Goal: Information Seeking & Learning: Learn about a topic

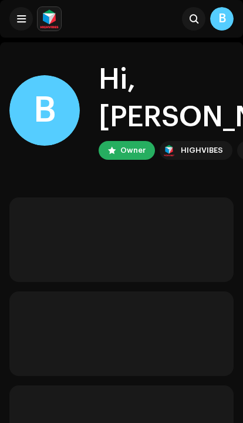
click at [30, 8] on div at bounding box center [35, 18] width 52 height 23
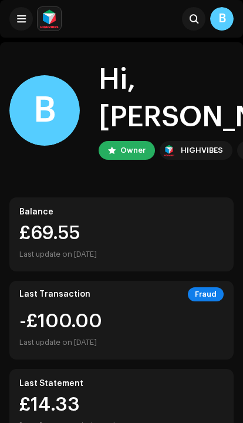
click at [22, 28] on button at bounding box center [20, 18] width 23 height 23
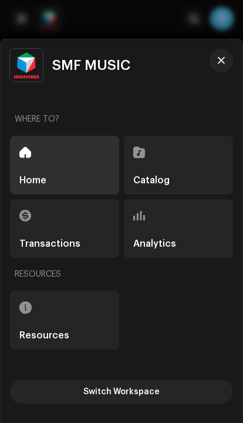
click at [196, 241] on div "Analytics" at bounding box center [178, 228] width 109 height 59
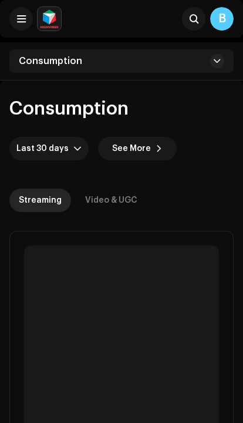
click at [217, 65] on span at bounding box center [217, 60] width 7 height 9
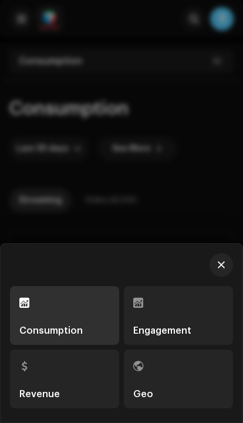
click at [190, 145] on div at bounding box center [121, 211] width 243 height 423
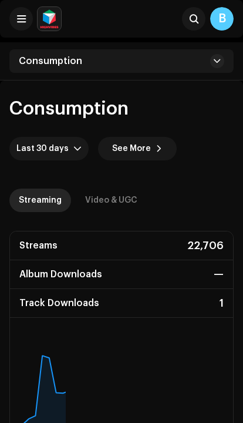
click at [156, 153] on span at bounding box center [159, 148] width 7 height 9
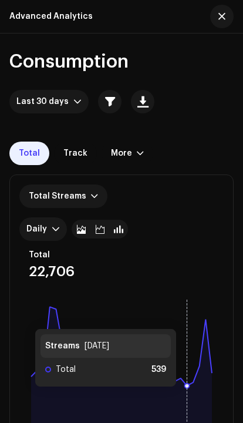
click at [125, 158] on div "More" at bounding box center [128, 153] width 52 height 23
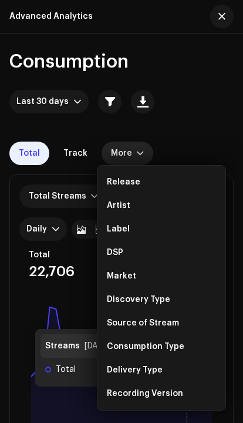
click at [110, 254] on div "DSP" at bounding box center [115, 252] width 16 height 9
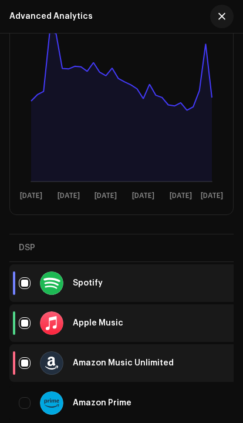
scroll to position [316, 0]
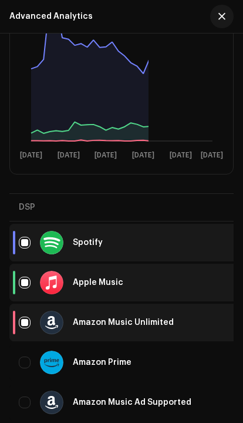
click at [25, 325] on input "checkbox" at bounding box center [25, 323] width 12 height 12
checkbox input "false"
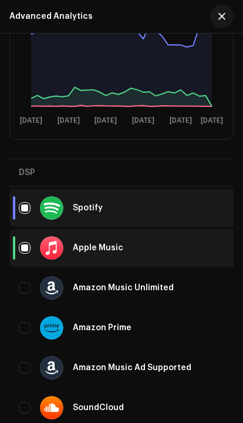
scroll to position [352, 0]
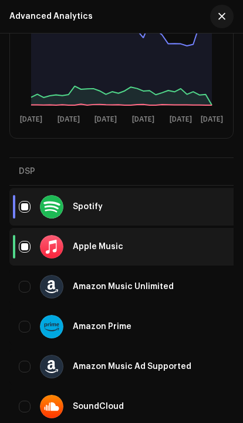
click at [28, 324] on input "Row Unselected" at bounding box center [25, 327] width 12 height 12
checkbox input "true"
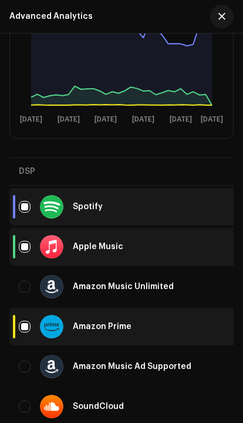
click at [73, 106] on rect at bounding box center [121, 35] width 204 height 188
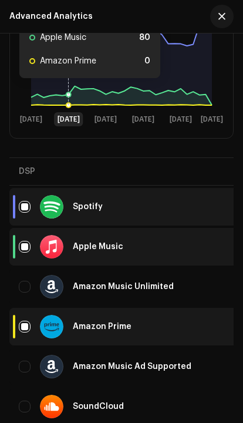
click at [71, 90] on icon at bounding box center [121, 95] width 181 height 19
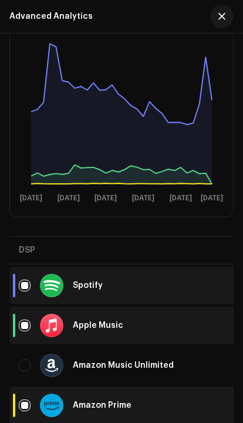
scroll to position [256, 0]
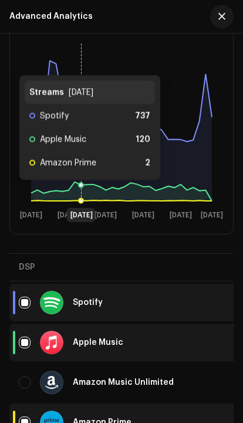
click at [82, 192] on icon at bounding box center [82, 121] width 0 height 159
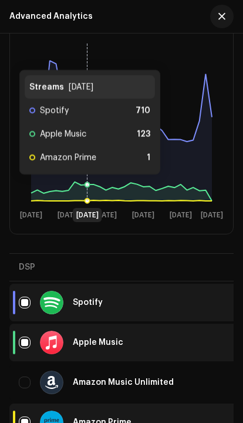
click at [88, 187] on icon at bounding box center [88, 121] width 0 height 159
click at [95, 187] on icon at bounding box center [93, 184] width 5 height 5
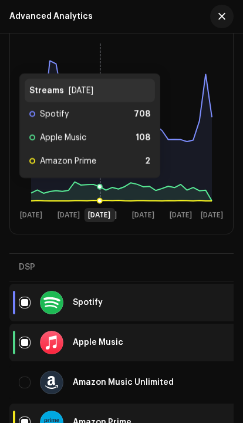
click at [99, 190] on icon at bounding box center [121, 191] width 181 height 19
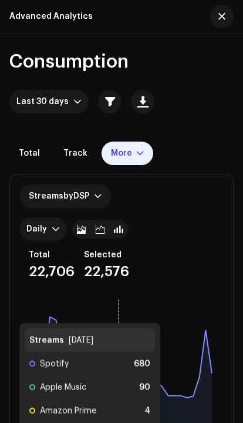
scroll to position [0, 0]
click at [70, 149] on span "Track" at bounding box center [75, 153] width 24 height 9
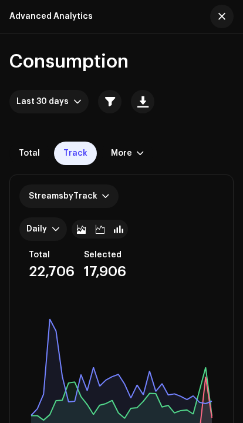
click at [105, 100] on span "button" at bounding box center [110, 101] width 10 height 9
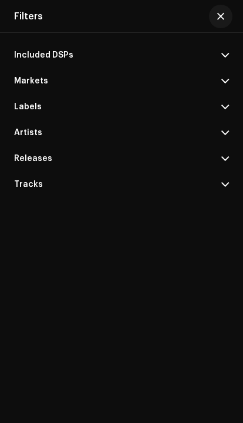
click at [220, 140] on p-accordion-header "Artists" at bounding box center [121, 133] width 215 height 26
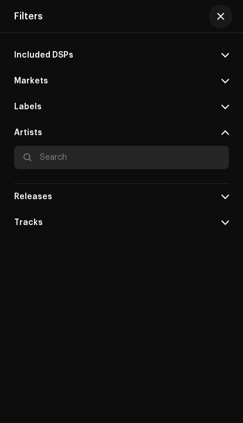
click at [60, 169] on input "text" at bounding box center [121, 157] width 215 height 23
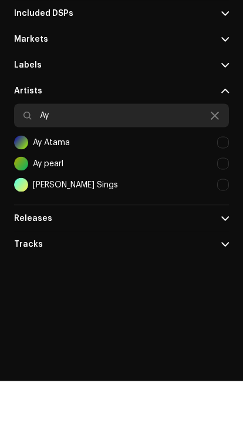
type input "Ay"
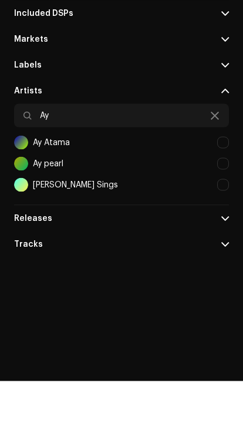
click at [223, 179] on div at bounding box center [223, 185] width 12 height 12
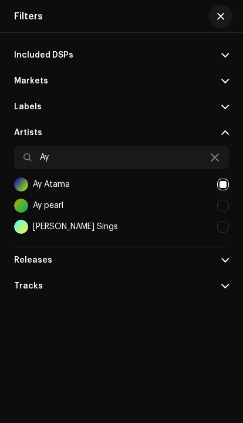
click at [224, 19] on span "button" at bounding box center [220, 16] width 7 height 9
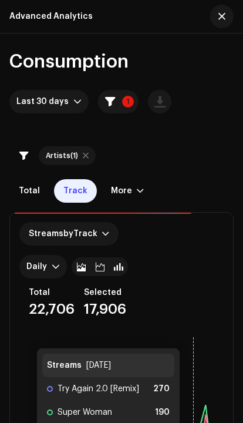
scroll to position [0, 0]
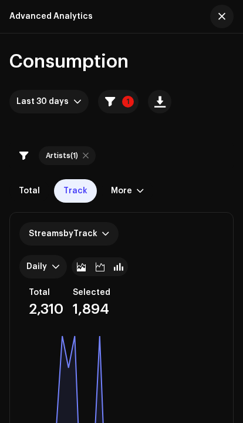
click at [123, 191] on div "More" at bounding box center [121, 190] width 21 height 9
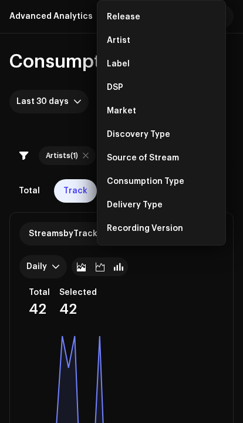
click at [115, 99] on div "Market" at bounding box center [161, 110] width 119 height 23
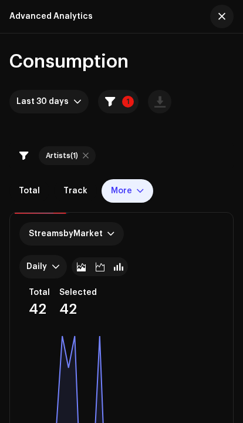
click at [121, 191] on div "More" at bounding box center [121, 190] width 21 height 9
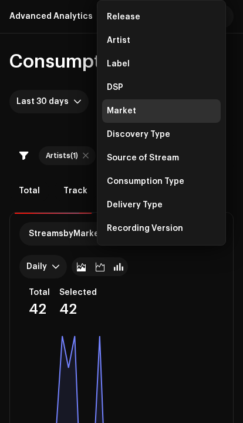
click at [113, 88] on div "DSP" at bounding box center [115, 87] width 16 height 9
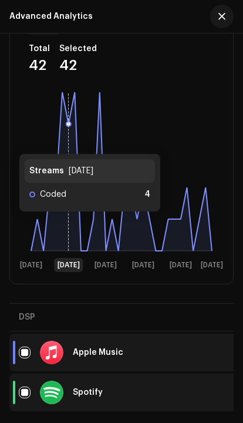
scroll to position [244, 0]
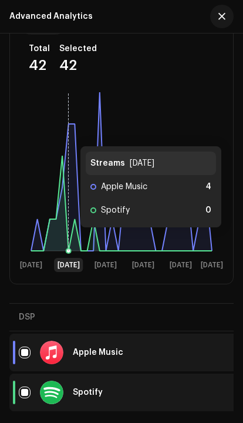
click at [69, 239] on icon at bounding box center [121, 171] width 181 height 159
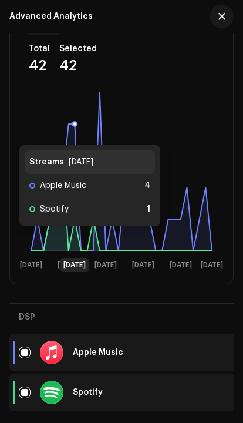
click at [75, 238] on icon at bounding box center [75, 171] width 0 height 159
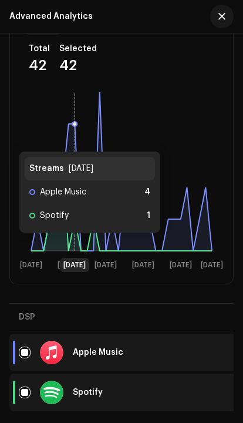
click at [76, 244] on icon at bounding box center [121, 203] width 181 height 95
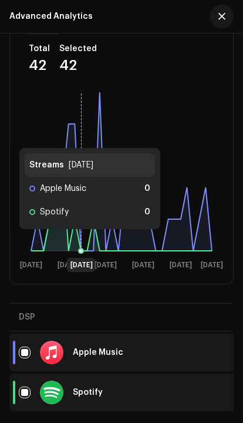
click at [79, 241] on icon at bounding box center [121, 203] width 181 height 95
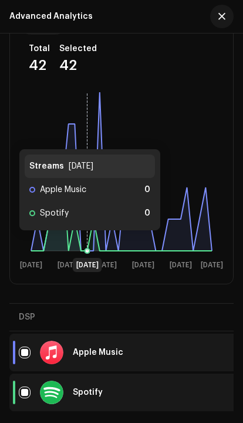
click at [88, 242] on icon at bounding box center [88, 171] width 0 height 159
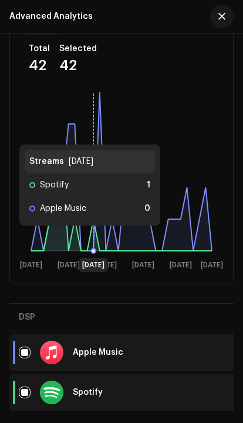
click at [95, 237] on icon at bounding box center [121, 203] width 181 height 95
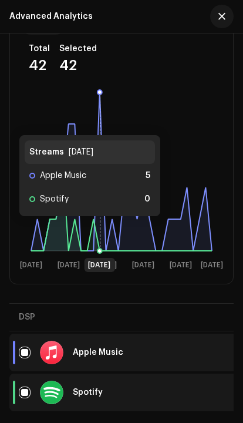
click at [101, 228] on icon at bounding box center [121, 171] width 181 height 159
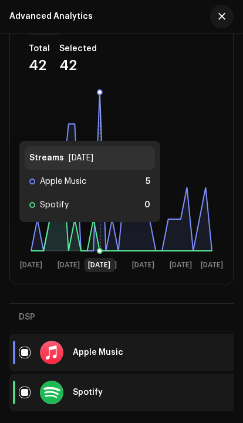
click at [103, 234] on icon at bounding box center [121, 171] width 181 height 159
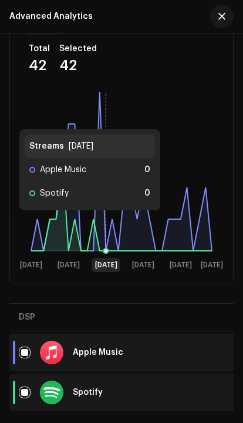
click at [106, 222] on icon at bounding box center [106, 171] width 0 height 159
click at [110, 223] on rect at bounding box center [121, 180] width 204 height 188
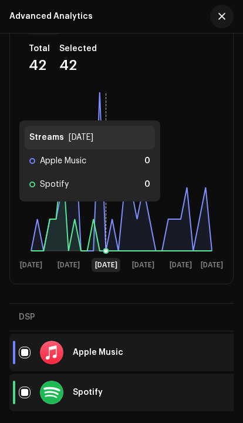
click at [103, 213] on icon at bounding box center [121, 171] width 181 height 159
click at [122, 223] on icon at bounding box center [121, 171] width 181 height 159
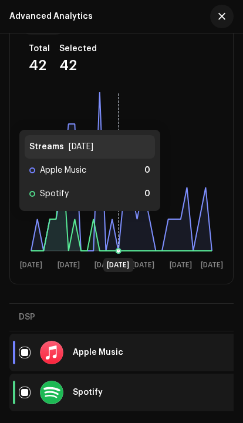
click at [126, 218] on icon at bounding box center [121, 171] width 181 height 159
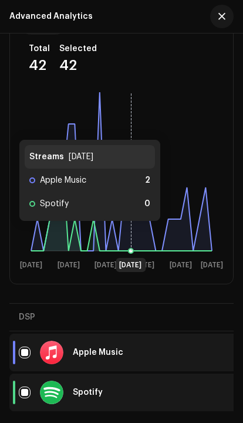
click at [129, 233] on icon at bounding box center [121, 171] width 181 height 159
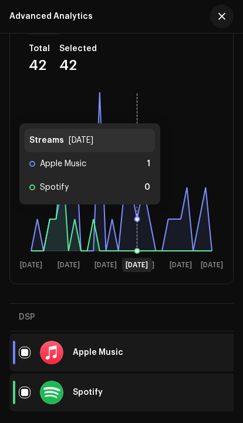
click at [140, 216] on icon at bounding box center [121, 171] width 181 height 159
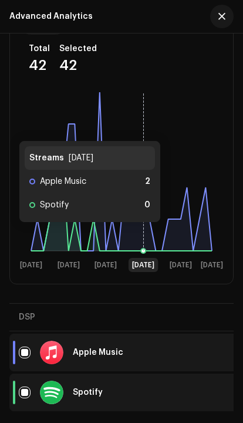
click at [141, 234] on icon at bounding box center [121, 171] width 181 height 159
click at [144, 233] on icon at bounding box center [121, 171] width 181 height 159
click at [149, 231] on icon at bounding box center [121, 171] width 181 height 159
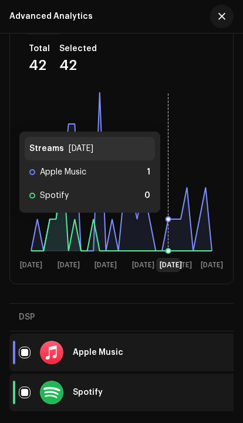
click at [170, 224] on icon at bounding box center [121, 171] width 181 height 159
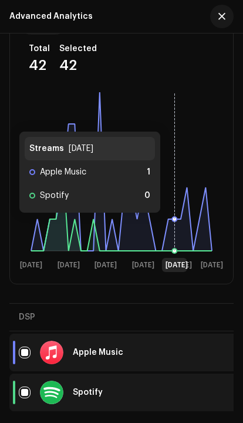
click at [173, 224] on icon at bounding box center [121, 171] width 181 height 159
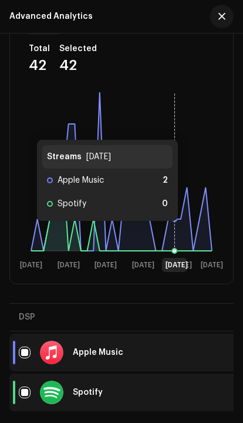
click at [190, 233] on icon at bounding box center [121, 171] width 181 height 159
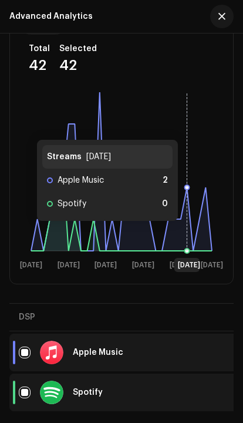
click at [190, 233] on icon at bounding box center [121, 171] width 181 height 159
click at [187, 218] on icon at bounding box center [187, 171] width 0 height 159
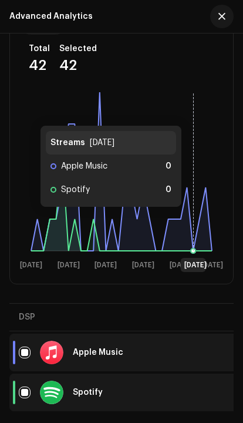
click at [204, 224] on icon at bounding box center [121, 171] width 181 height 159
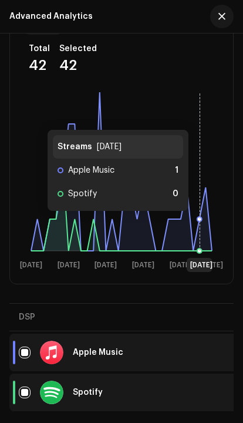
click at [200, 223] on icon at bounding box center [200, 171] width 0 height 159
click at [205, 227] on icon at bounding box center [121, 171] width 181 height 159
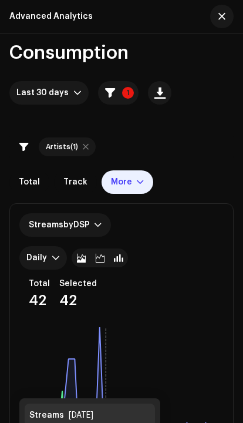
scroll to position [5, 0]
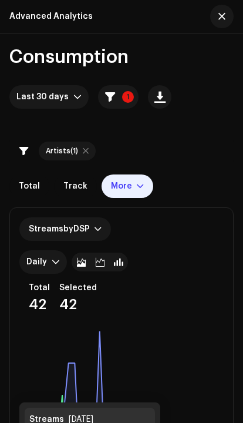
click at [119, 185] on div "More" at bounding box center [121, 185] width 21 height 9
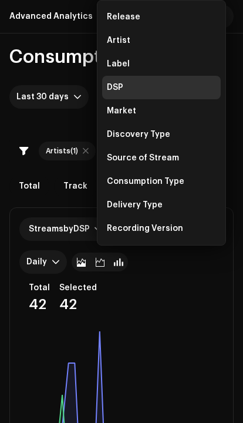
click at [107, 112] on div "Market" at bounding box center [121, 110] width 29 height 9
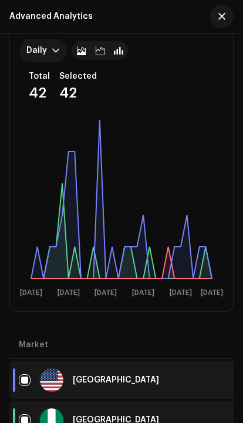
scroll to position [213, 0]
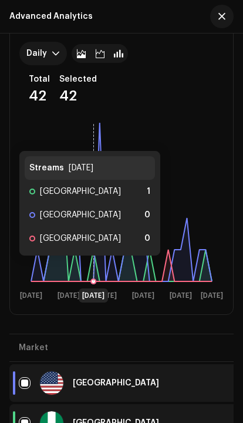
click at [94, 267] on icon at bounding box center [94, 202] width 0 height 159
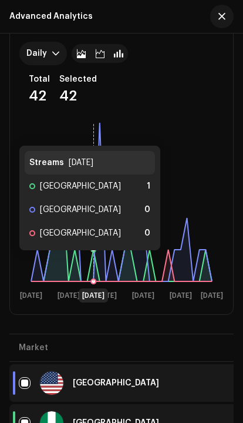
click at [96, 262] on icon at bounding box center [121, 233] width 181 height 95
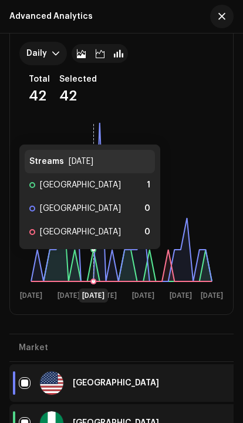
click at [91, 261] on icon at bounding box center [121, 233] width 181 height 95
click at [102, 255] on icon at bounding box center [121, 202] width 181 height 159
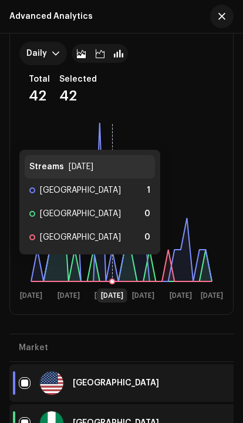
click at [110, 266] on icon at bounding box center [121, 202] width 181 height 159
click at [123, 261] on icon at bounding box center [121, 202] width 181 height 159
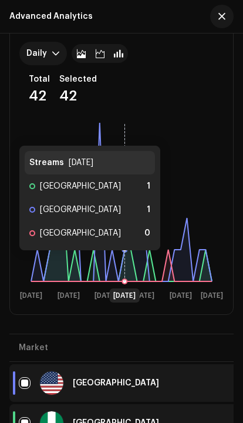
click at [127, 262] on icon at bounding box center [121, 202] width 181 height 159
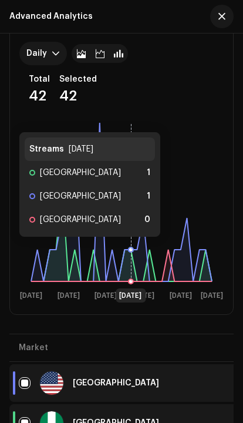
click at [132, 248] on icon at bounding box center [132, 202] width 0 height 159
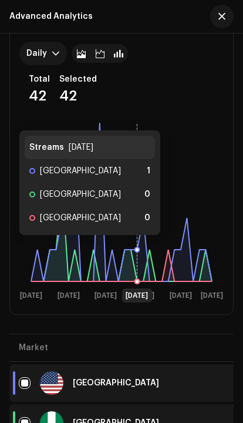
click at [131, 248] on rect at bounding box center [121, 211] width 204 height 188
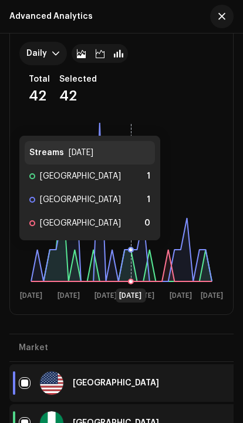
click at [133, 252] on icon at bounding box center [121, 202] width 181 height 159
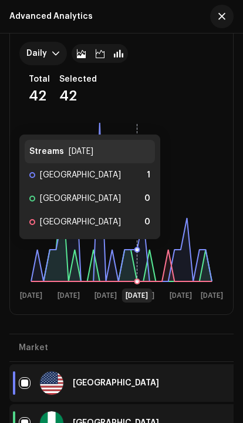
click at [140, 251] on icon at bounding box center [137, 249] width 5 height 5
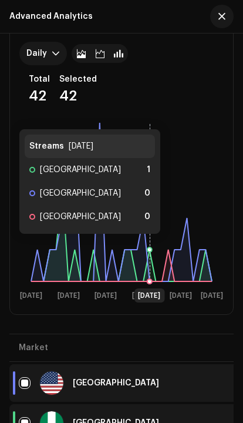
click at [147, 246] on rect at bounding box center [121, 211] width 204 height 188
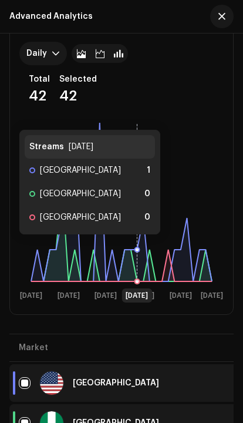
click at [135, 246] on rect at bounding box center [121, 211] width 204 height 188
click at [137, 247] on rect at bounding box center [121, 211] width 204 height 188
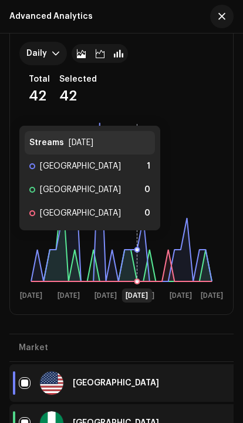
click at [139, 242] on icon at bounding box center [121, 202] width 181 height 159
click at [146, 246] on icon at bounding box center [121, 202] width 181 height 159
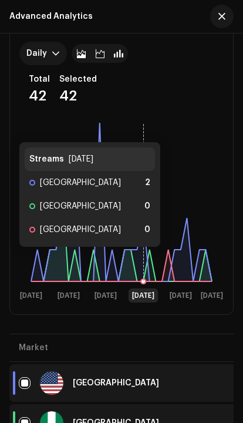
click at [144, 258] on icon at bounding box center [144, 202] width 0 height 159
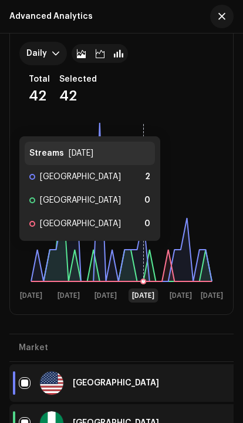
click at [147, 253] on icon at bounding box center [121, 202] width 181 height 159
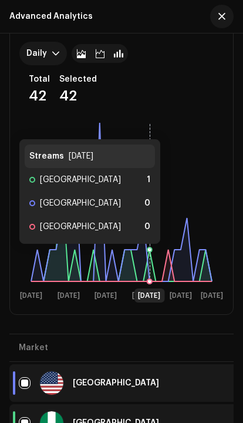
click at [152, 255] on rect at bounding box center [121, 211] width 204 height 188
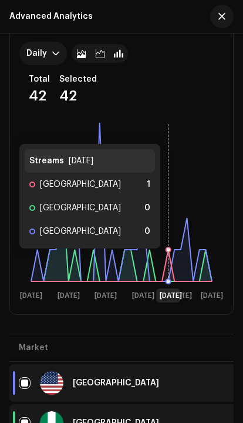
click at [166, 260] on icon at bounding box center [121, 266] width 181 height 32
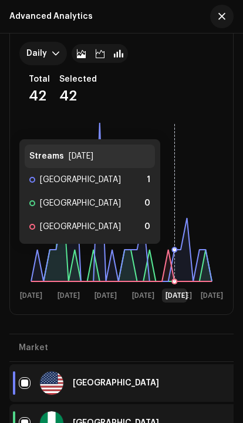
click at [172, 255] on rect at bounding box center [121, 211] width 204 height 188
click at [178, 255] on icon at bounding box center [121, 202] width 181 height 159
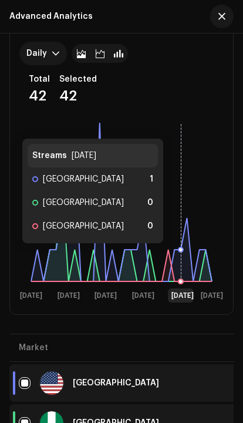
click at [184, 263] on icon at bounding box center [121, 202] width 181 height 159
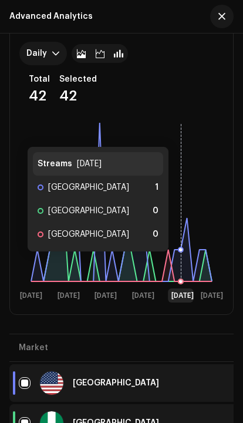
click at [184, 254] on icon at bounding box center [121, 202] width 181 height 159
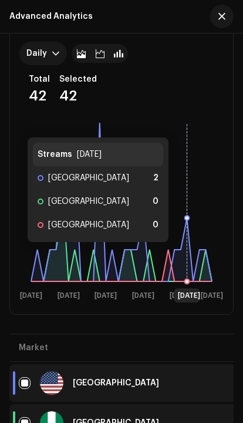
click at [199, 260] on icon at bounding box center [121, 202] width 181 height 159
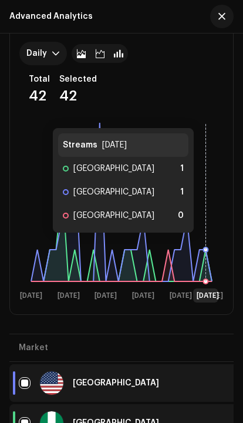
click at [209, 244] on rect at bounding box center [121, 211] width 204 height 188
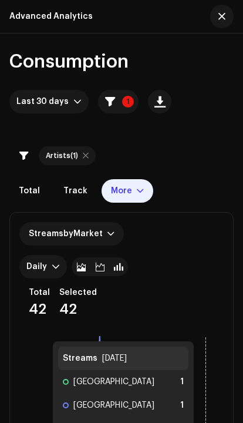
scroll to position [0, 0]
click at [108, 105] on span "button" at bounding box center [110, 101] width 10 height 9
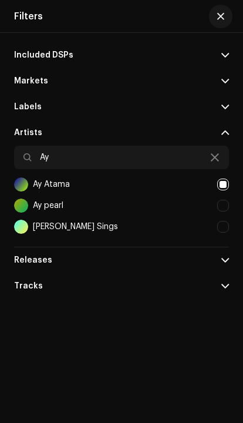
click at [224, 191] on div "Ay Atama" at bounding box center [121, 184] width 215 height 21
checkbox input "false"
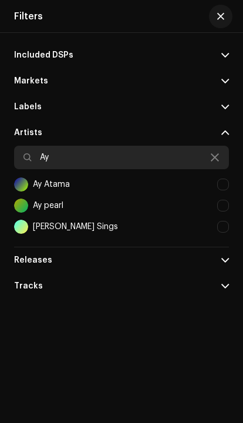
click at [91, 157] on input "Ay" at bounding box center [121, 157] width 215 height 23
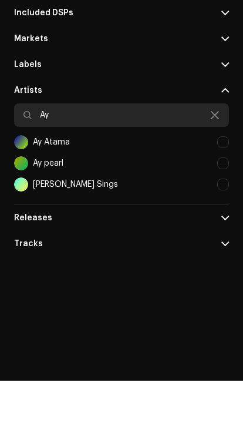
type input "A"
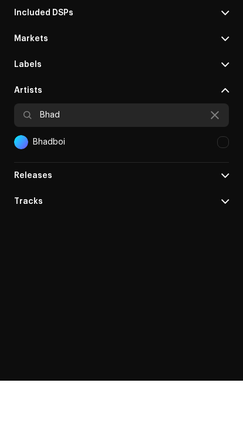
type input "Bhad"
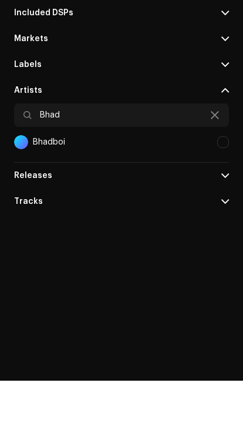
click at [223, 179] on div at bounding box center [223, 185] width 12 height 12
checkbox input "true"
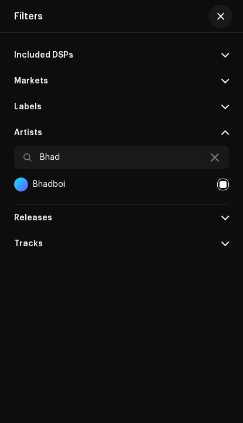
click at [220, 18] on span "button" at bounding box center [220, 16] width 7 height 9
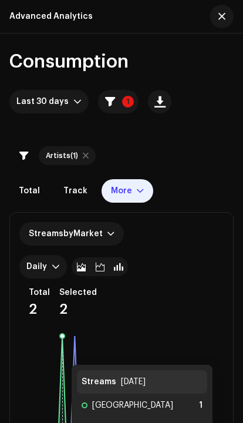
scroll to position [0, 0]
click at [112, 97] on span "button" at bounding box center [110, 101] width 10 height 9
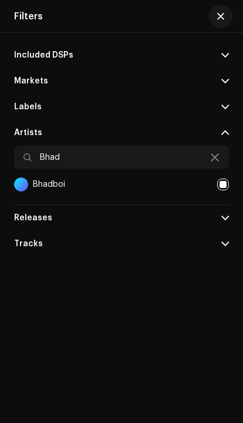
click at [35, 240] on div "Tracks" at bounding box center [28, 243] width 29 height 9
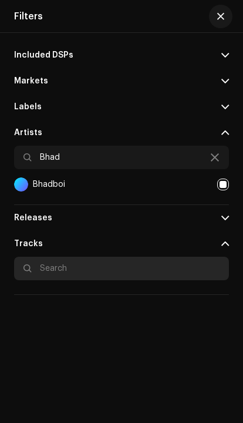
click at [42, 269] on input "text" at bounding box center [121, 268] width 215 height 23
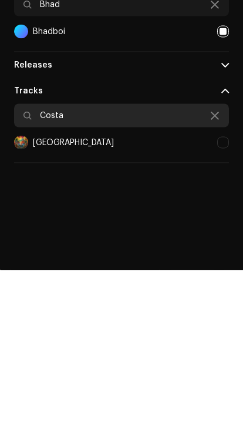
type input "Costa"
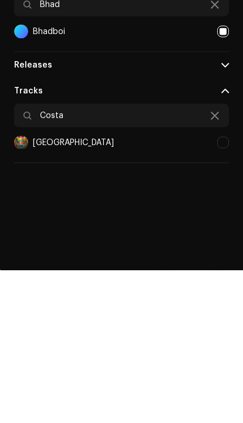
click at [220, 290] on div at bounding box center [223, 296] width 12 height 12
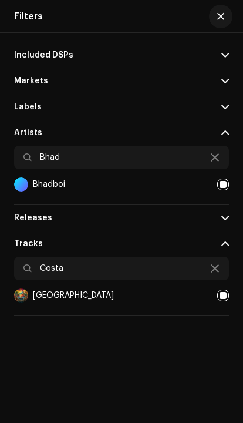
click at [217, 20] on button "button" at bounding box center [220, 16] width 23 height 23
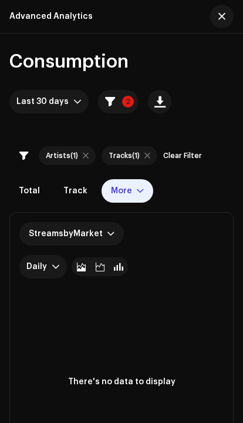
click at [110, 103] on span "button" at bounding box center [110, 101] width 10 height 9
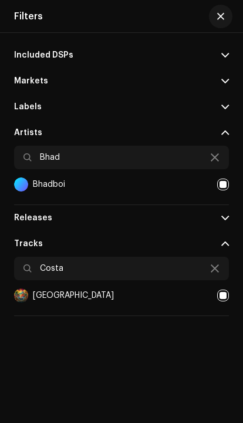
click at [218, 297] on div at bounding box center [223, 296] width 12 height 12
checkbox input "false"
click at [213, 271] on icon at bounding box center [215, 268] width 8 height 9
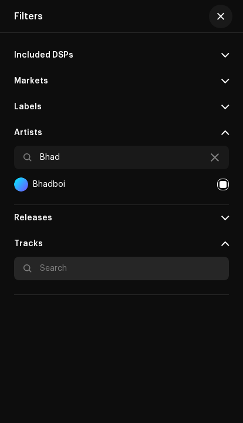
click at [100, 260] on input "text" at bounding box center [121, 268] width 215 height 23
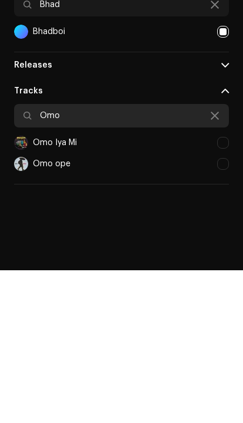
type input "Omo"
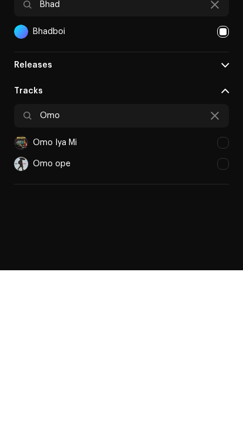
click at [220, 311] on div at bounding box center [223, 317] width 12 height 12
checkbox input "true"
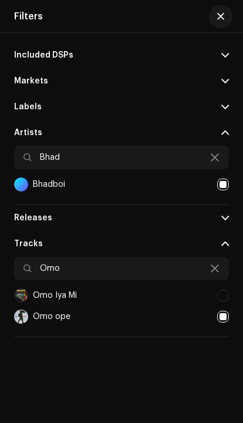
click at [220, 22] on button "button" at bounding box center [220, 16] width 23 height 23
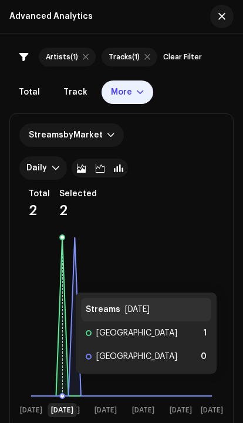
scroll to position [127, 0]
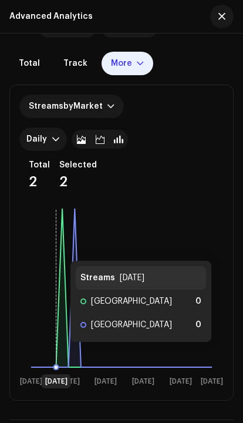
click at [59, 354] on icon at bounding box center [121, 288] width 181 height 159
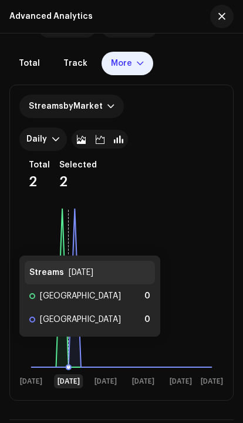
click at [68, 349] on icon at bounding box center [121, 288] width 181 height 159
click at [63, 354] on icon at bounding box center [121, 288] width 181 height 159
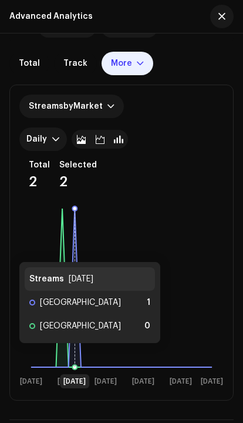
click at [73, 355] on icon at bounding box center [121, 288] width 181 height 159
click at [119, 65] on div "More" at bounding box center [121, 63] width 21 height 9
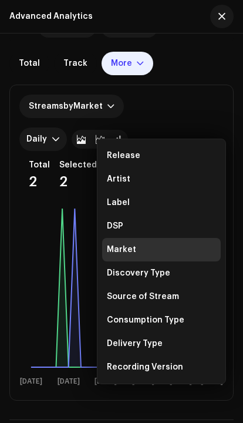
click at [169, 62] on div "Total Track More" at bounding box center [121, 63] width 224 height 23
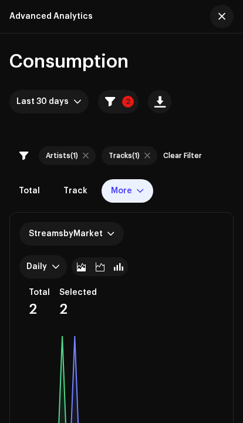
scroll to position [0, 0]
click at [85, 154] on div at bounding box center [86, 155] width 6 height 9
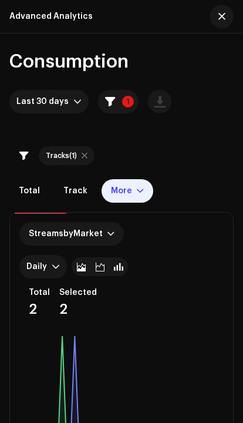
click at [84, 155] on div at bounding box center [85, 155] width 6 height 9
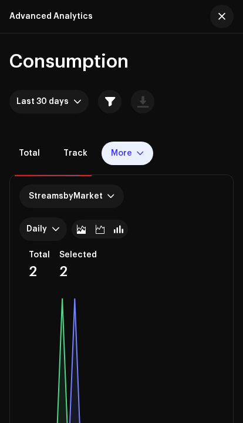
click at [106, 99] on span "button" at bounding box center [110, 101] width 10 height 9
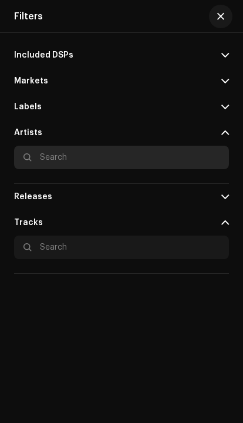
click at [85, 152] on input "text" at bounding box center [121, 157] width 215 height 23
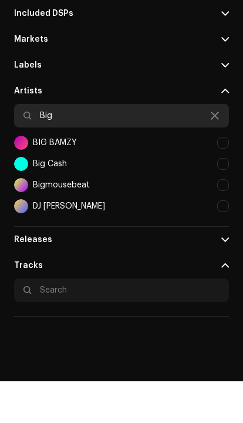
type input "Big"
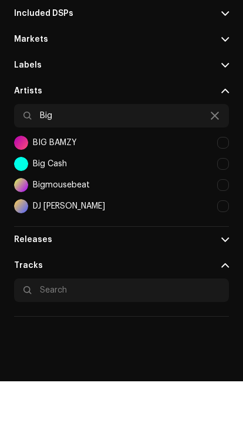
click at [128, 174] on div "BIG BAMZY" at bounding box center [121, 184] width 215 height 21
checkbox input "true"
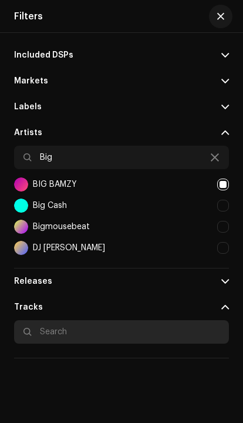
click at [75, 336] on input "text" at bounding box center [121, 331] width 215 height 23
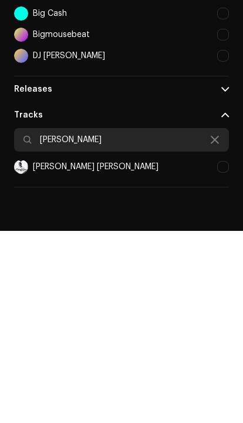
type input "[PERSON_NAME]"
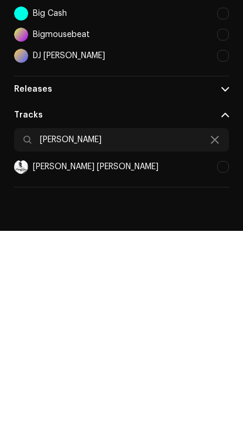
click at [220, 353] on div at bounding box center [223, 359] width 12 height 12
checkbox input "true"
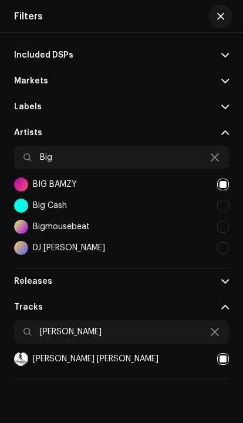
click at [215, 23] on button "button" at bounding box center [220, 16] width 23 height 23
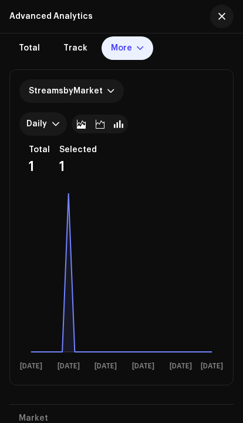
scroll to position [143, 0]
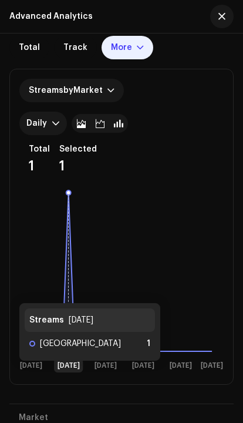
click at [71, 291] on icon at bounding box center [121, 272] width 181 height 159
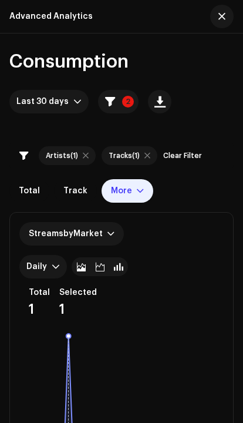
scroll to position [0, 0]
click at [146, 154] on div at bounding box center [147, 155] width 6 height 9
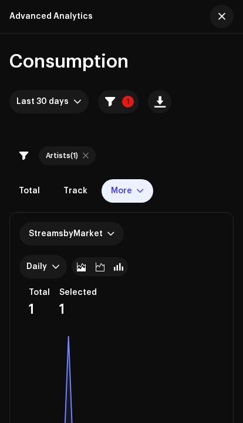
click at [114, 105] on button "1" at bounding box center [118, 101] width 41 height 23
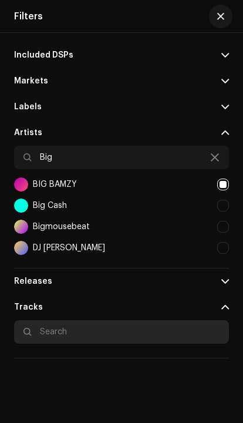
click at [57, 330] on input "text" at bounding box center [121, 331] width 215 height 23
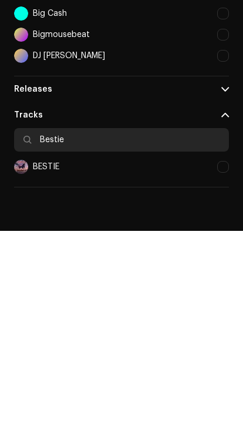
type input "Bestie"
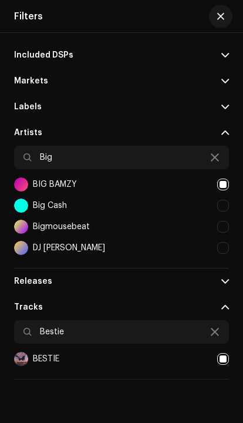
click at [220, 18] on span "button" at bounding box center [220, 16] width 7 height 9
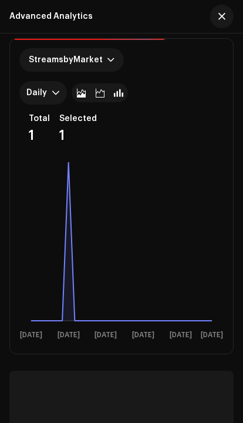
scroll to position [174, 0]
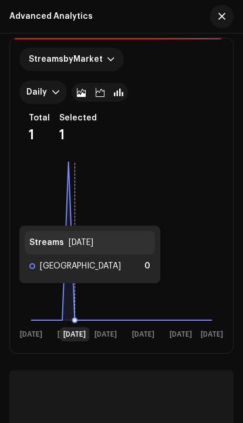
click at [76, 295] on rect at bounding box center [121, 250] width 204 height 188
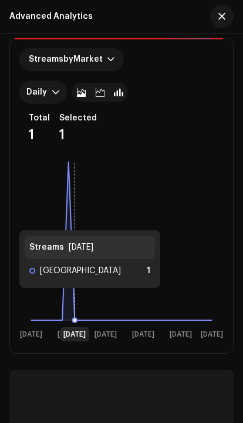
click at [72, 300] on icon at bounding box center [121, 241] width 181 height 159
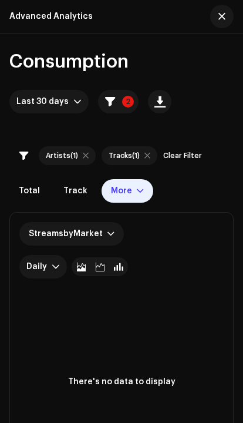
scroll to position [0, 0]
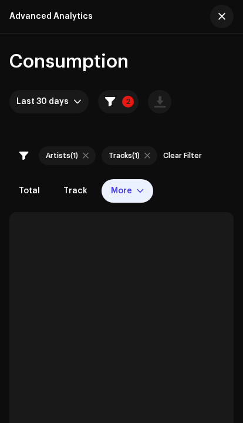
click at [147, 153] on div at bounding box center [147, 155] width 6 height 9
click at [85, 159] on div at bounding box center [86, 155] width 6 height 9
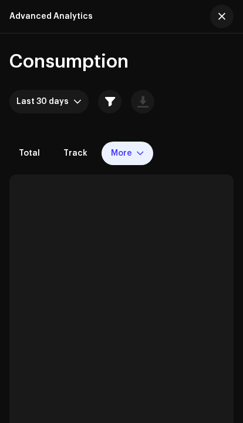
click at [105, 103] on span "button" at bounding box center [110, 101] width 10 height 9
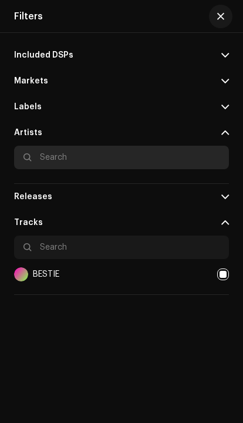
click at [98, 155] on input "text" at bounding box center [121, 157] width 215 height 23
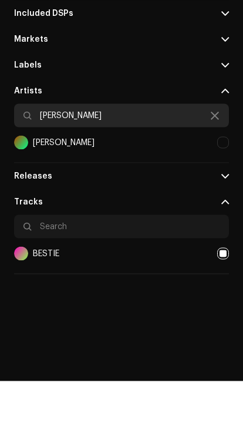
type input "Don shu"
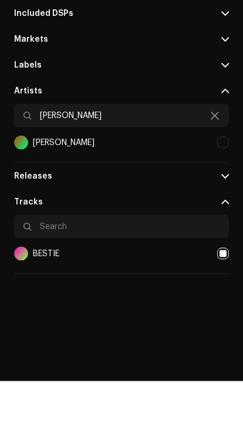
click at [225, 179] on div at bounding box center [223, 185] width 12 height 12
checkbox input "true"
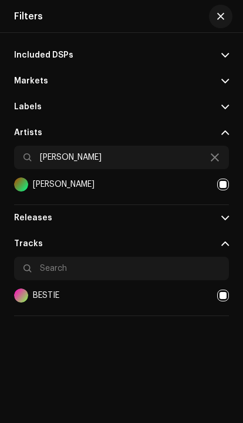
click at [217, 19] on button "button" at bounding box center [220, 16] width 23 height 23
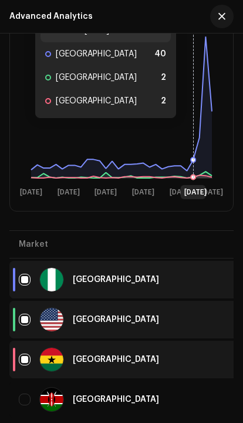
scroll to position [323, 0]
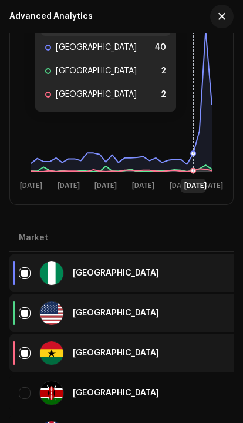
click at [181, 384] on div "[GEOGRAPHIC_DATA]" at bounding box center [127, 392] width 216 height 23
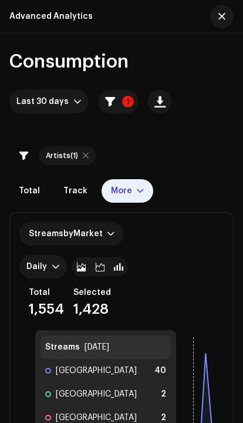
scroll to position [0, 0]
click at [123, 195] on div "More" at bounding box center [121, 190] width 21 height 9
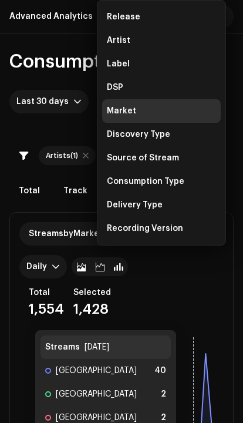
click at [112, 88] on div "DSP" at bounding box center [115, 87] width 16 height 9
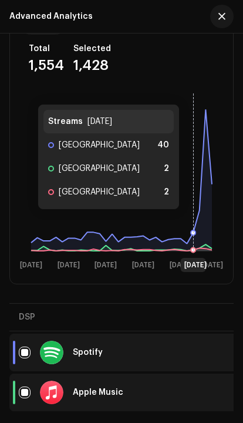
scroll to position [244, 0]
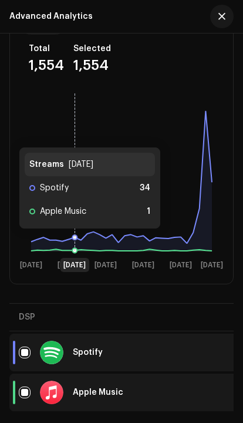
click at [76, 240] on icon at bounding box center [121, 181] width 181 height 140
click at [85, 241] on icon at bounding box center [121, 181] width 181 height 140
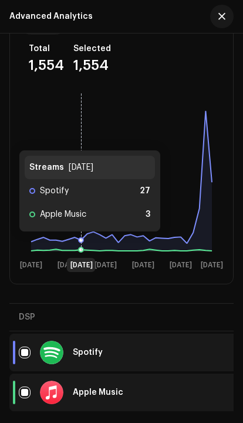
click at [80, 244] on icon at bounding box center [121, 181] width 181 height 140
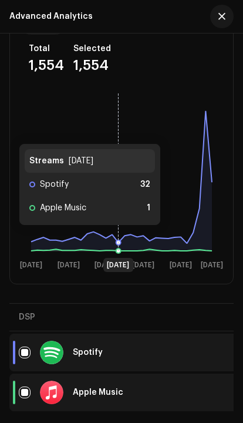
click at [116, 237] on rect at bounding box center [121, 180] width 204 height 188
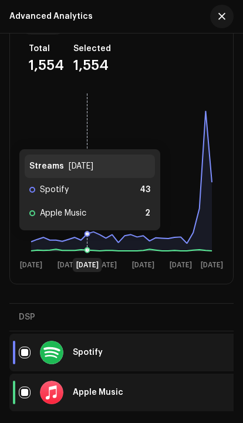
click at [88, 243] on icon at bounding box center [88, 171] width 0 height 159
click at [95, 239] on icon at bounding box center [121, 181] width 181 height 140
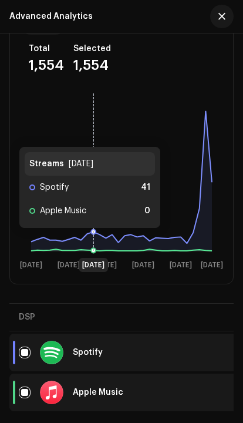
click at [94, 240] on icon at bounding box center [94, 171] width 0 height 159
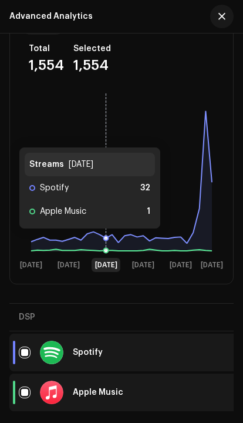
click at [108, 240] on icon at bounding box center [121, 181] width 181 height 140
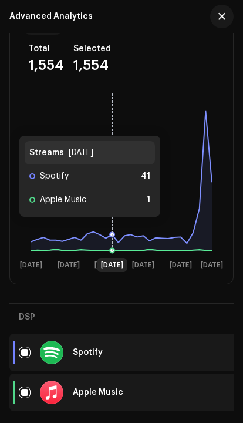
click at [111, 228] on rect at bounding box center [121, 180] width 204 height 188
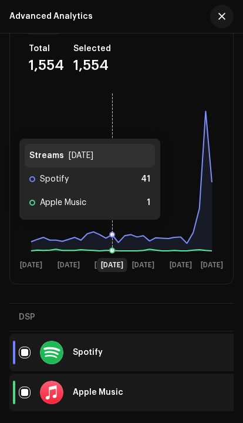
click at [116, 231] on rect at bounding box center [121, 180] width 204 height 188
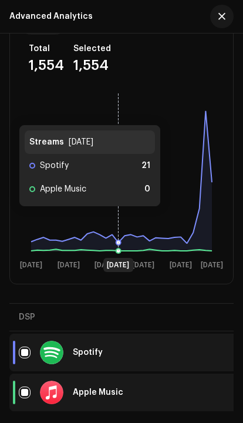
click at [119, 218] on icon at bounding box center [119, 171] width 0 height 159
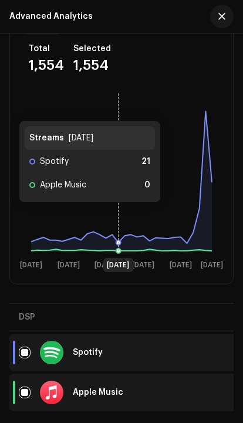
click at [122, 214] on rect at bounding box center [121, 180] width 204 height 188
click at [123, 210] on rect at bounding box center [121, 180] width 204 height 188
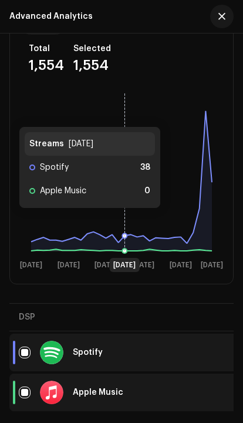
click at [127, 220] on rect at bounding box center [121, 180] width 204 height 188
click at [126, 220] on rect at bounding box center [121, 180] width 204 height 188
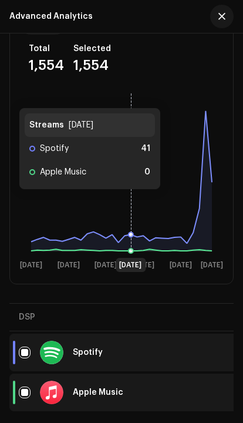
click at [128, 201] on rect at bounding box center [121, 180] width 204 height 188
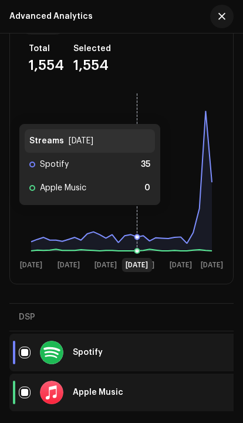
click at [136, 217] on rect at bounding box center [121, 180] width 204 height 188
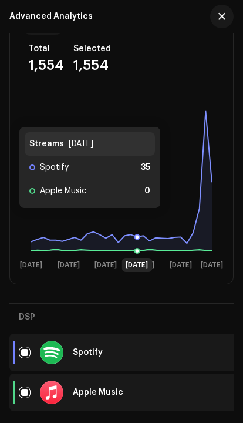
click at [137, 220] on rect at bounding box center [121, 180] width 204 height 188
click at [139, 210] on rect at bounding box center [121, 180] width 204 height 188
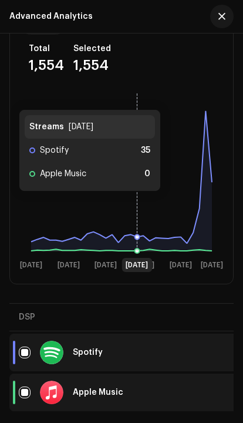
click at [140, 203] on rect at bounding box center [121, 180] width 204 height 188
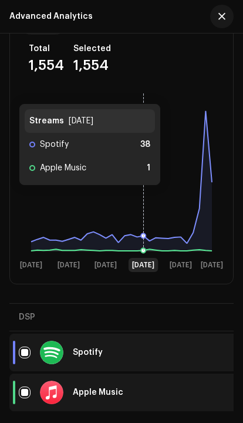
click at [140, 203] on rect at bounding box center [121, 180] width 204 height 188
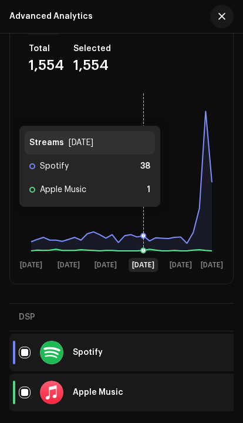
click at [142, 218] on rect at bounding box center [121, 180] width 204 height 188
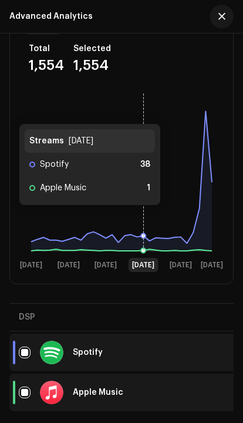
click at [141, 217] on rect at bounding box center [121, 180] width 204 height 188
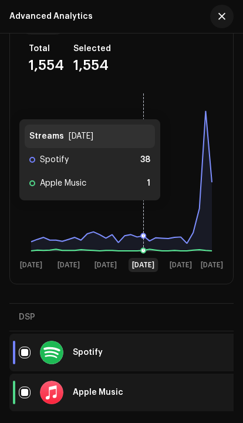
click at [143, 213] on rect at bounding box center [121, 180] width 204 height 188
click at [144, 211] on icon at bounding box center [144, 171] width 0 height 159
click at [144, 211] on rect at bounding box center [121, 180] width 204 height 188
click at [145, 211] on rect at bounding box center [121, 180] width 204 height 188
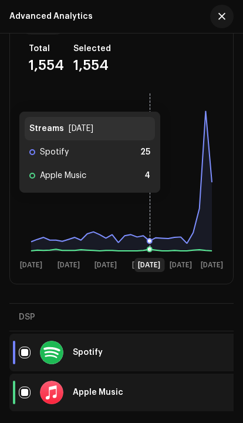
click at [153, 205] on rect at bounding box center [121, 180] width 204 height 188
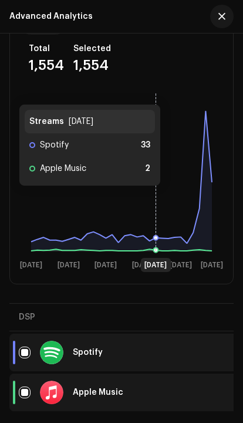
click at [152, 204] on rect at bounding box center [121, 180] width 204 height 188
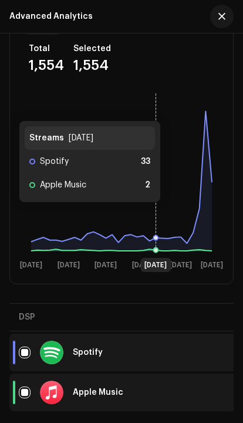
click at [159, 214] on rect at bounding box center [121, 180] width 204 height 188
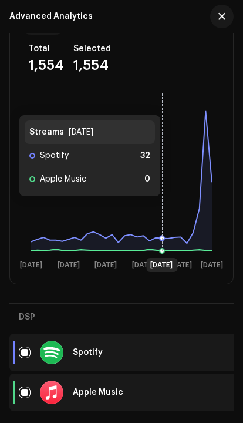
click at [159, 208] on rect at bounding box center [121, 180] width 204 height 188
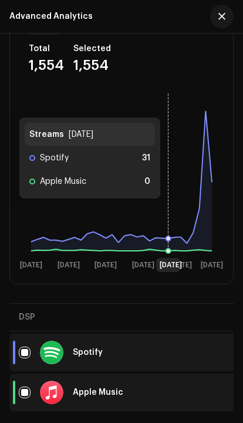
click at [169, 210] on rect at bounding box center [121, 180] width 204 height 188
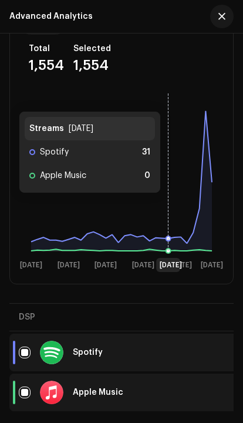
click at [169, 204] on icon at bounding box center [169, 171] width 0 height 159
click at [169, 204] on rect at bounding box center [121, 180] width 204 height 188
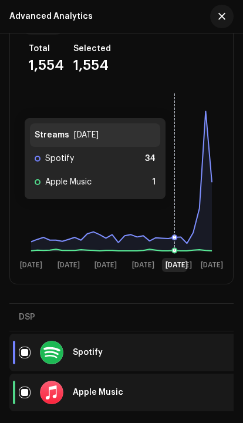
click at [178, 211] on rect at bounding box center [121, 180] width 204 height 188
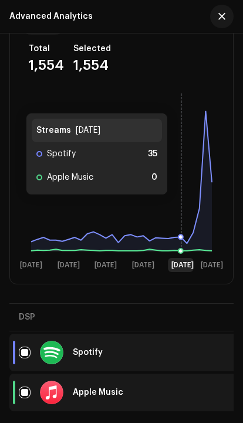
click at [180, 206] on rect at bounding box center [121, 180] width 204 height 188
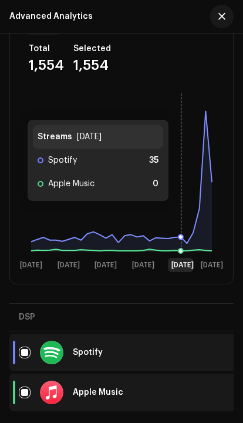
click at [180, 213] on rect at bounding box center [121, 180] width 204 height 188
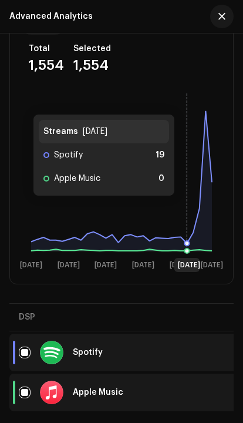
click at [186, 208] on rect at bounding box center [121, 180] width 204 height 188
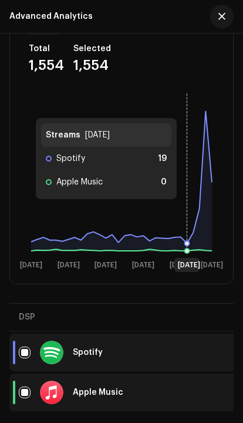
click at [189, 211] on rect at bounding box center [121, 180] width 204 height 188
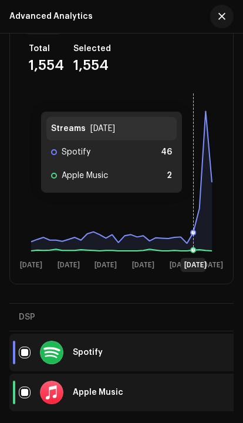
click at [194, 204] on icon at bounding box center [194, 171] width 0 height 159
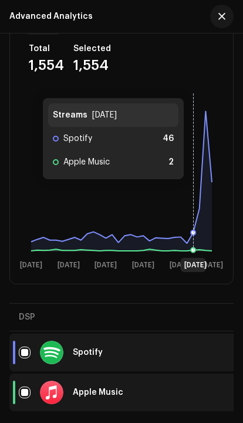
click at [196, 191] on rect at bounding box center [121, 180] width 204 height 188
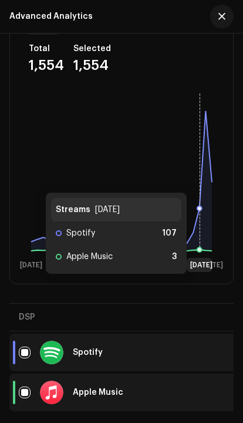
click at [199, 181] on rect at bounding box center [121, 180] width 204 height 188
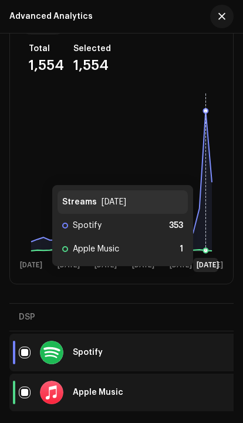
click at [205, 174] on icon at bounding box center [121, 181] width 181 height 140
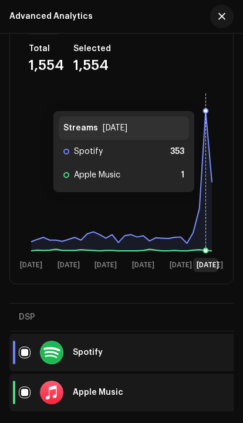
click at [207, 204] on icon at bounding box center [121, 181] width 181 height 140
click at [206, 204] on icon at bounding box center [121, 181] width 181 height 140
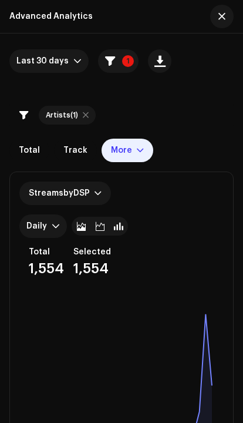
scroll to position [39, 0]
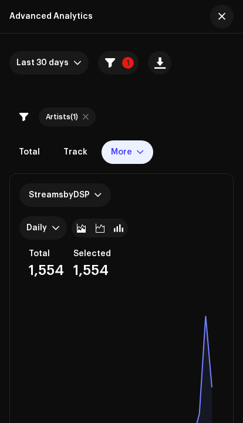
click at [124, 140] on div "More" at bounding box center [128, 151] width 52 height 23
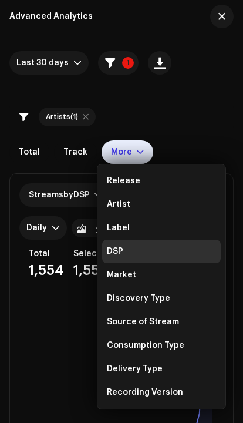
click at [152, 271] on div "Market" at bounding box center [161, 274] width 119 height 23
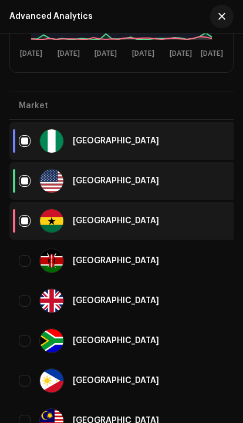
scroll to position [473, 0]
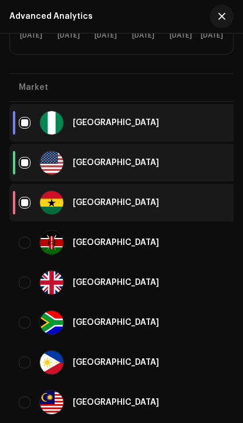
click at [30, 278] on input "checkbox" at bounding box center [25, 283] width 12 height 12
checkbox input "true"
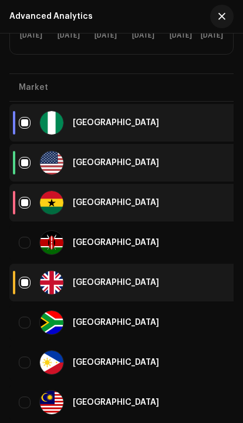
click at [25, 317] on input "Row Unselected" at bounding box center [25, 323] width 12 height 12
checkbox input "true"
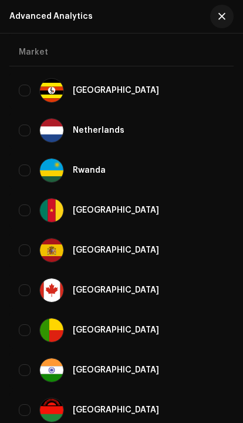
scroll to position [910, 0]
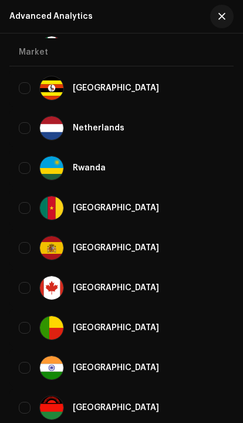
click at [166, 302] on td "[GEOGRAPHIC_DATA]" at bounding box center [126, 288] width 235 height 38
click at [23, 290] on input "Row Unselected" at bounding box center [25, 288] width 12 height 12
checkbox input "true"
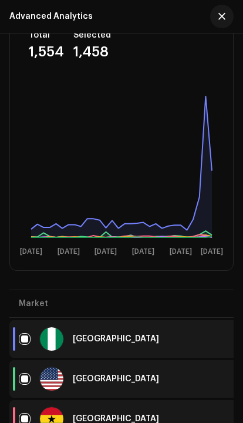
scroll to position [260, 0]
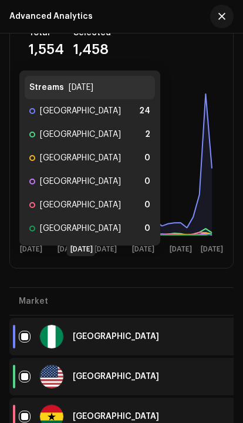
click at [80, 220] on rect at bounding box center [121, 164] width 204 height 188
click at [110, 179] on rect at bounding box center [121, 164] width 204 height 188
click at [103, 183] on rect at bounding box center [121, 164] width 204 height 188
click at [106, 186] on icon at bounding box center [106, 155] width 0 height 159
click at [82, 190] on icon at bounding box center [82, 155] width 0 height 159
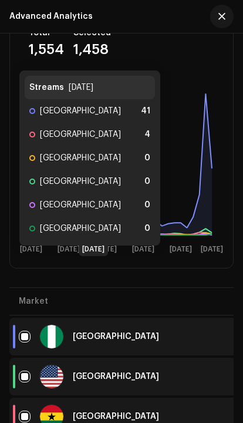
click at [92, 189] on rect at bounding box center [121, 164] width 204 height 188
click at [78, 190] on rect at bounding box center [121, 164] width 204 height 188
click at [82, 170] on icon at bounding box center [82, 155] width 0 height 159
click at [92, 172] on rect at bounding box center [121, 164] width 204 height 188
click at [87, 179] on rect at bounding box center [121, 164] width 204 height 188
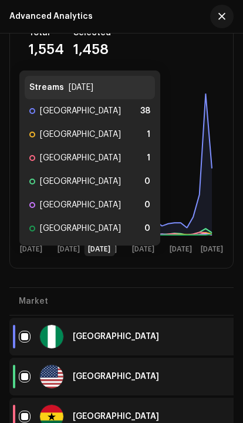
click at [102, 191] on rect at bounding box center [121, 164] width 204 height 188
click at [93, 190] on rect at bounding box center [121, 164] width 204 height 188
click at [119, 193] on rect at bounding box center [121, 164] width 204 height 188
click at [113, 201] on icon at bounding box center [113, 155] width 0 height 159
click at [113, 203] on icon at bounding box center [113, 155] width 0 height 159
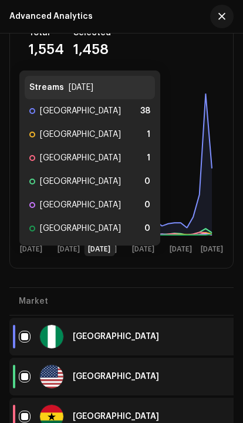
click at [99, 201] on rect at bounding box center [121, 164] width 204 height 188
click at [112, 186] on rect at bounding box center [121, 164] width 204 height 188
click at [106, 187] on icon at bounding box center [106, 155] width 0 height 159
click at [132, 196] on rect at bounding box center [121, 164] width 204 height 188
click at [132, 195] on rect at bounding box center [121, 164] width 204 height 188
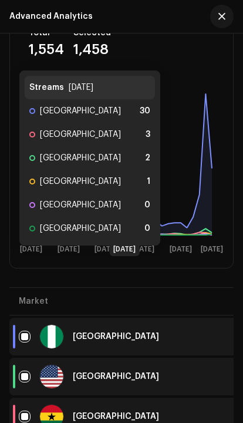
click at [123, 196] on rect at bounding box center [121, 164] width 204 height 188
click at [116, 195] on rect at bounding box center [121, 164] width 204 height 188
click at [119, 194] on icon at bounding box center [119, 155] width 0 height 159
click at [120, 190] on rect at bounding box center [121, 164] width 204 height 188
click at [130, 205] on rect at bounding box center [121, 164] width 204 height 188
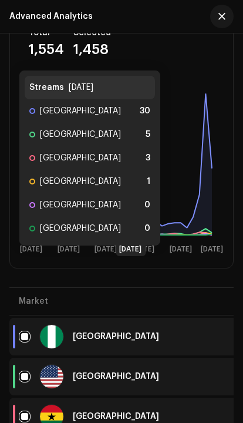
click at [129, 209] on rect at bounding box center [121, 164] width 204 height 188
click at [122, 209] on rect at bounding box center [121, 164] width 204 height 188
click at [139, 194] on rect at bounding box center [121, 164] width 204 height 188
click at [137, 193] on icon at bounding box center [137, 155] width 0 height 159
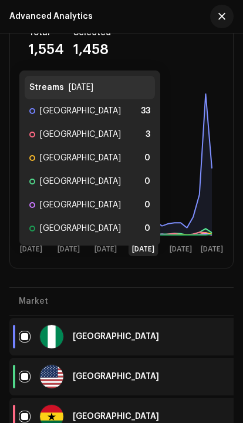
click at [144, 189] on icon at bounding box center [144, 155] width 0 height 159
click at [136, 187] on rect at bounding box center [121, 164] width 204 height 188
click at [123, 184] on rect at bounding box center [121, 164] width 204 height 188
click at [135, 190] on rect at bounding box center [121, 164] width 204 height 188
click at [142, 195] on rect at bounding box center [121, 164] width 204 height 188
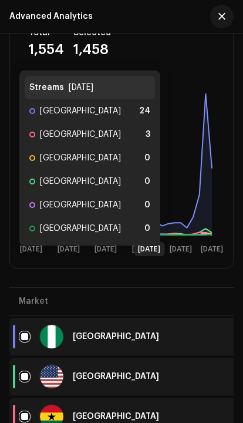
click at [152, 198] on rect at bounding box center [121, 164] width 204 height 188
click at [152, 197] on rect at bounding box center [121, 164] width 204 height 188
click at [145, 190] on rect at bounding box center [121, 164] width 204 height 188
click at [138, 204] on rect at bounding box center [121, 164] width 204 height 188
click at [143, 206] on rect at bounding box center [121, 164] width 204 height 188
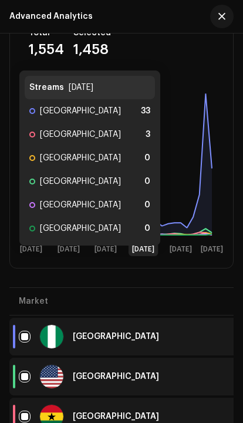
click at [144, 206] on rect at bounding box center [121, 164] width 204 height 188
click at [144, 206] on icon at bounding box center [144, 155] width 0 height 159
click at [157, 201] on rect at bounding box center [121, 164] width 204 height 188
click at [152, 200] on rect at bounding box center [121, 164] width 204 height 188
click at [141, 212] on rect at bounding box center [121, 164] width 204 height 188
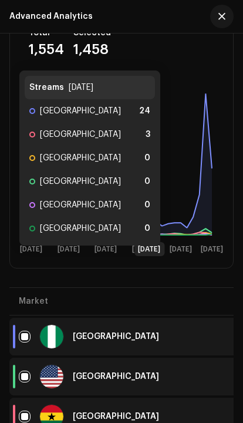
click at [151, 208] on rect at bounding box center [121, 164] width 204 height 188
click at [157, 205] on rect at bounding box center [121, 164] width 204 height 188
click at [141, 186] on rect at bounding box center [121, 164] width 204 height 188
click at [146, 180] on rect at bounding box center [121, 164] width 204 height 188
click at [146, 179] on rect at bounding box center [121, 164] width 204 height 188
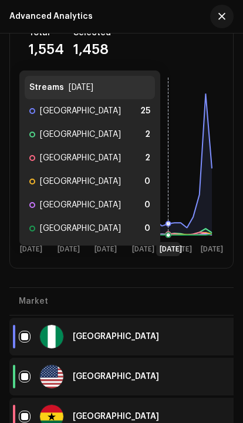
click at [166, 175] on rect at bounding box center [121, 164] width 204 height 188
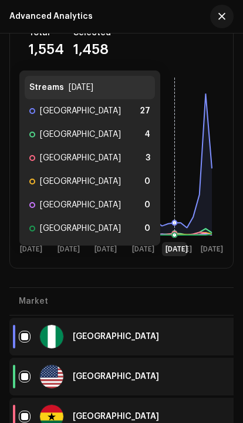
click at [173, 164] on rect at bounding box center [121, 164] width 204 height 188
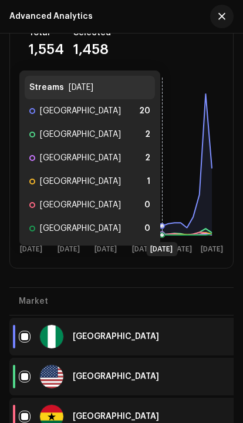
click at [173, 164] on rect at bounding box center [121, 164] width 204 height 188
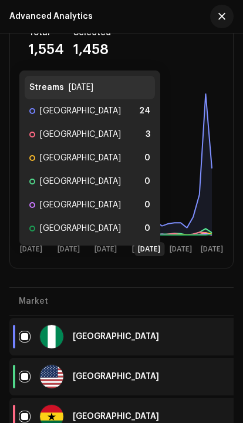
click at [149, 200] on rect at bounding box center [121, 164] width 204 height 188
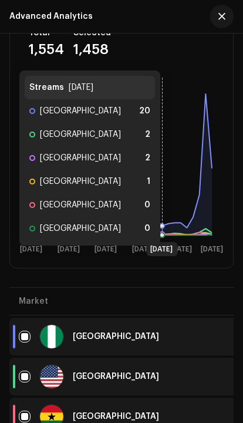
click at [162, 206] on rect at bounding box center [121, 164] width 204 height 188
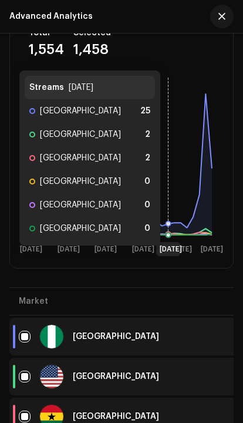
click at [169, 203] on rect at bounding box center [121, 164] width 204 height 188
click at [171, 190] on rect at bounding box center [121, 164] width 204 height 188
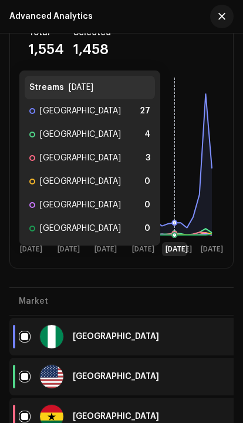
click at [173, 180] on rect at bounding box center [121, 164] width 204 height 188
click at [173, 193] on rect at bounding box center [121, 164] width 204 height 188
click at [176, 195] on rect at bounding box center [121, 164] width 204 height 188
click at [176, 194] on rect at bounding box center [121, 164] width 204 height 188
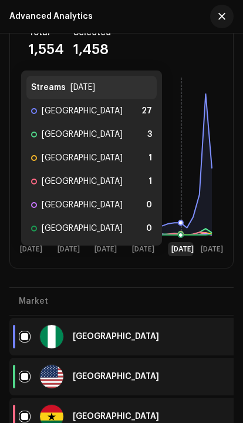
click at [179, 207] on rect at bounding box center [121, 164] width 204 height 188
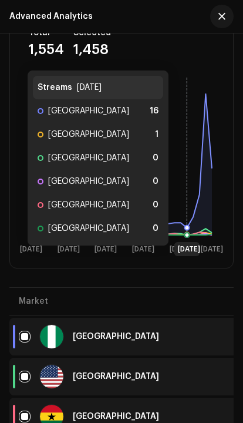
click at [186, 190] on rect at bounding box center [121, 164] width 204 height 188
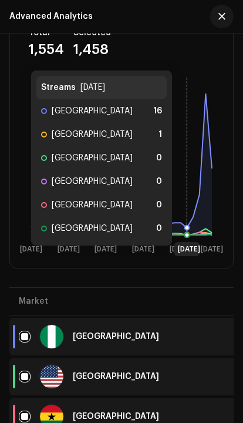
click at [189, 186] on rect at bounding box center [121, 164] width 204 height 188
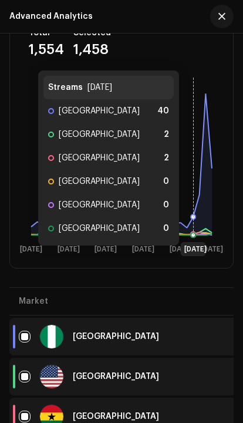
click at [189, 186] on rect at bounding box center [121, 164] width 204 height 188
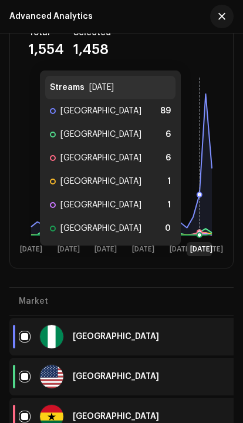
click at [197, 179] on rect at bounding box center [121, 164] width 204 height 188
click at [204, 132] on icon at bounding box center [121, 160] width 181 height 134
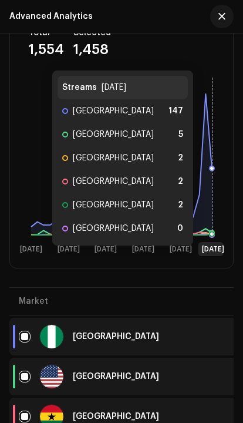
click at [210, 178] on icon at bounding box center [121, 164] width 181 height 142
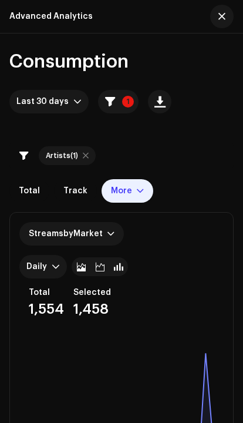
scroll to position [0, 0]
click at [115, 107] on button "1" at bounding box center [118, 101] width 41 height 23
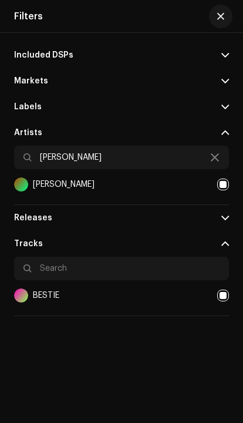
click at [228, 184] on div at bounding box center [223, 185] width 12 height 12
checkbox input "false"
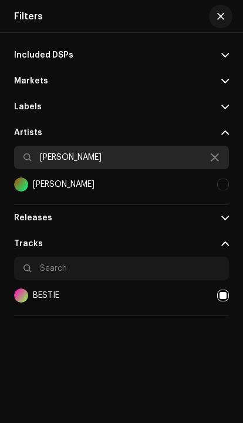
click at [87, 152] on input "Don shu" at bounding box center [121, 157] width 215 height 23
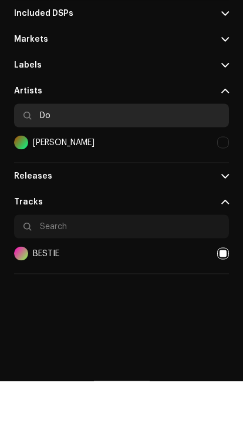
type input "D"
type input "E"
type input "Dvrr"
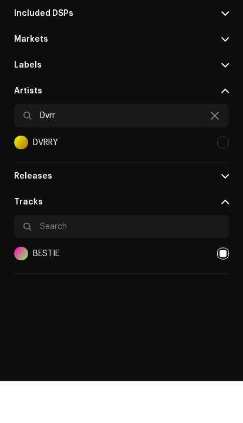
click at [224, 179] on div at bounding box center [223, 185] width 12 height 12
checkbox input "true"
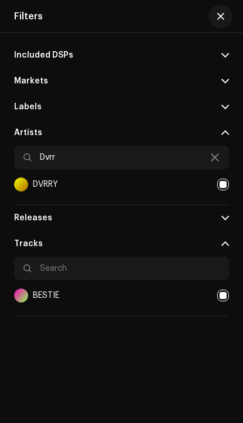
click at [226, 4] on div "Filters" at bounding box center [121, 16] width 243 height 33
click at [221, 23] on button "button" at bounding box center [220, 16] width 23 height 23
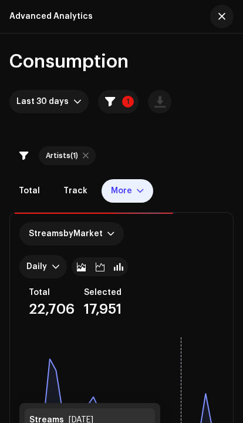
scroll to position [0, 0]
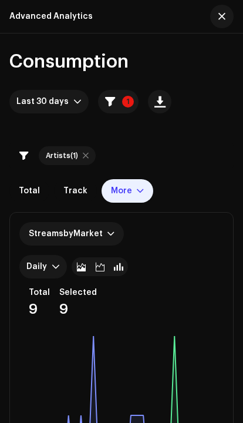
click at [110, 103] on span "button" at bounding box center [110, 101] width 10 height 9
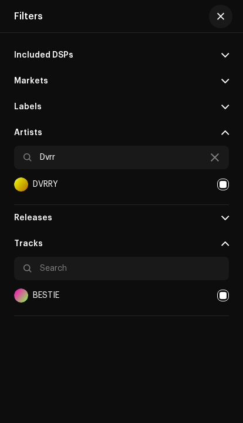
click at [226, 300] on div at bounding box center [223, 296] width 12 height 12
checkbox input "false"
click at [199, 257] on input "text" at bounding box center [121, 268] width 215 height 23
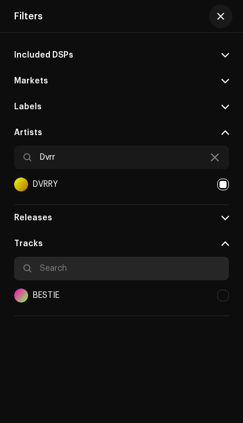
scroll to position [42, 0]
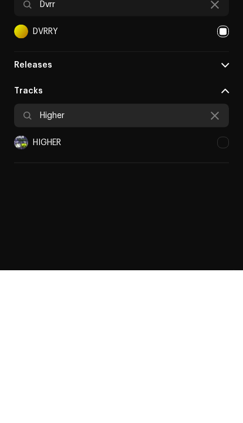
type input "Higher"
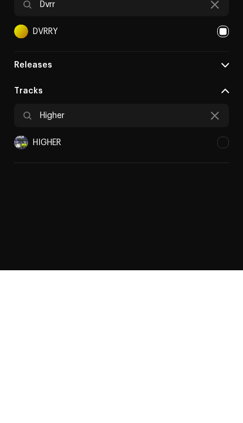
click at [222, 290] on div at bounding box center [223, 296] width 12 height 12
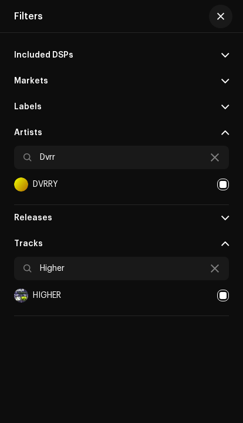
click at [220, 20] on span "button" at bounding box center [220, 16] width 7 height 9
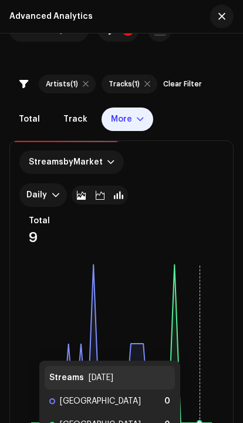
scroll to position [37, 0]
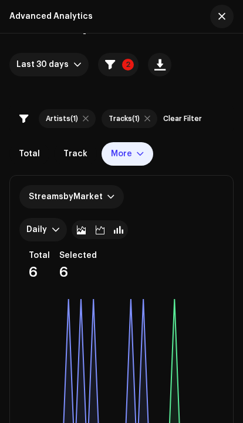
click at [122, 165] on div "More" at bounding box center [128, 153] width 52 height 23
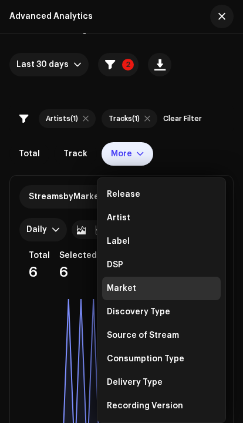
click at [158, 254] on div "DSP" at bounding box center [161, 264] width 119 height 23
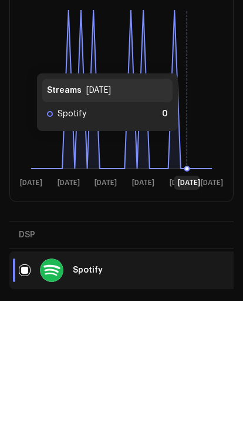
scroll to position [204, 0]
click at [79, 381] on div "Spotify" at bounding box center [127, 392] width 216 height 23
click at [88, 381] on div "Spotify" at bounding box center [127, 392] width 216 height 23
click at [93, 388] on div "Spotify" at bounding box center [88, 392] width 30 height 8
click at [99, 388] on div "Spotify" at bounding box center [88, 392] width 30 height 8
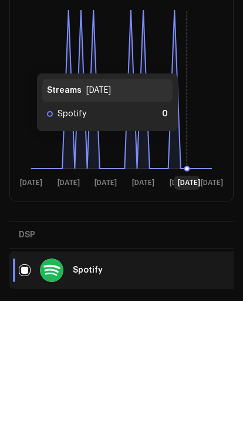
click at [111, 381] on div "Spotify" at bounding box center [127, 392] width 216 height 23
click at [85, 381] on div "Spotify" at bounding box center [127, 392] width 216 height 23
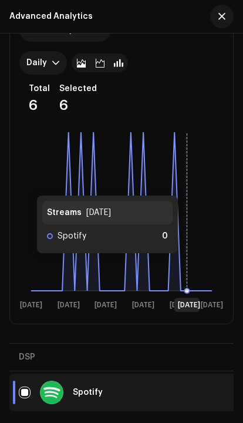
click at [180, 156] on rect at bounding box center [121, 220] width 204 height 188
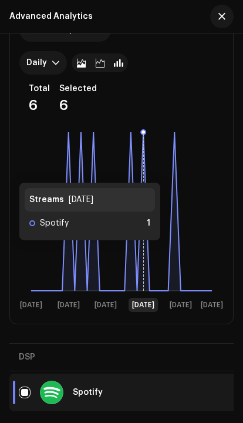
click at [142, 172] on icon at bounding box center [121, 211] width 181 height 159
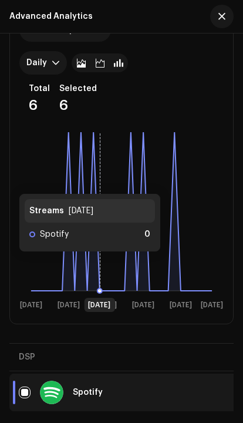
click at [99, 264] on icon at bounding box center [121, 211] width 181 height 159
click at [95, 263] on icon at bounding box center [121, 211] width 181 height 159
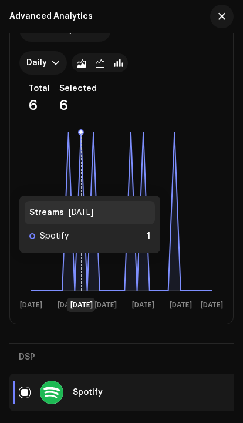
click at [79, 265] on icon at bounding box center [121, 211] width 181 height 159
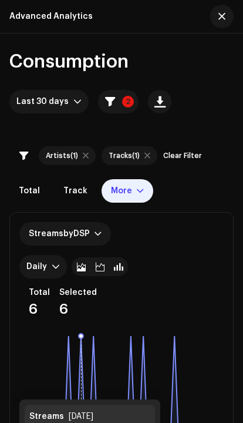
scroll to position [0, 0]
click at [125, 99] on p-badge "2" at bounding box center [128, 102] width 12 height 12
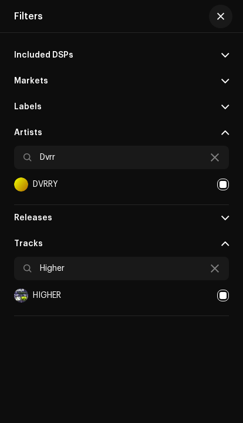
click at [213, 25] on button "button" at bounding box center [220, 16] width 23 height 23
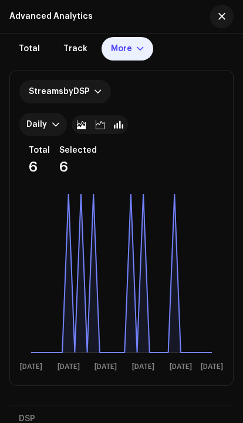
scroll to position [144, 0]
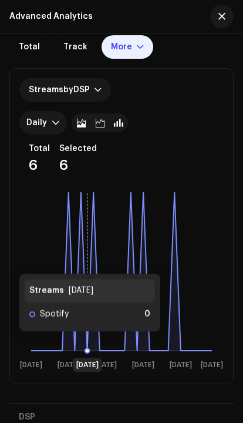
click at [86, 344] on icon at bounding box center [121, 271] width 181 height 159
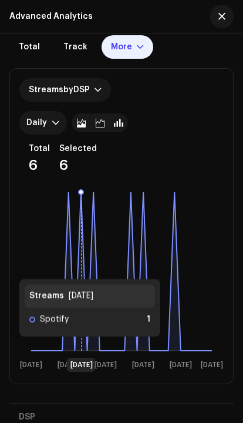
click at [79, 348] on icon at bounding box center [121, 271] width 181 height 159
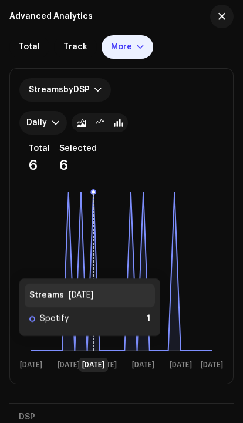
click at [96, 348] on icon at bounding box center [121, 271] width 181 height 159
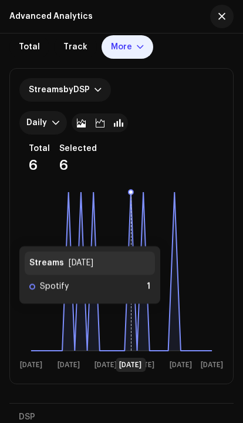
click at [132, 234] on icon at bounding box center [132, 271] width 0 height 159
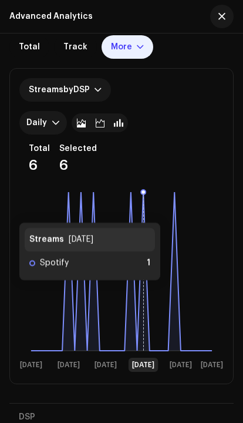
click at [146, 211] on rect at bounding box center [121, 280] width 204 height 188
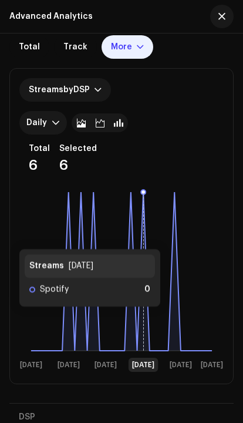
click at [169, 238] on rect at bounding box center [121, 280] width 204 height 188
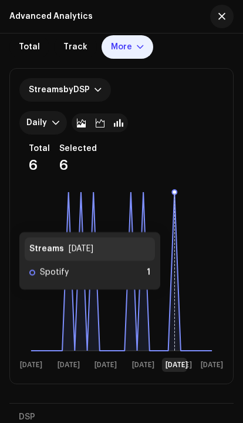
click at [172, 221] on rect at bounding box center [121, 280] width 204 height 188
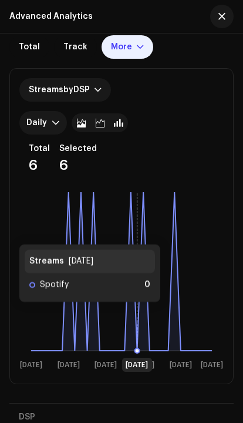
click at [137, 314] on icon at bounding box center [137, 271] width 0 height 159
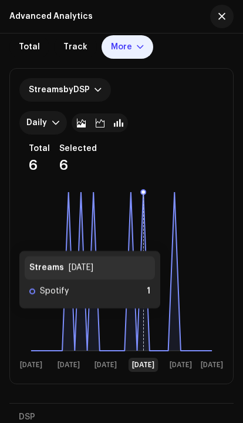
click at [142, 320] on icon at bounding box center [121, 271] width 181 height 159
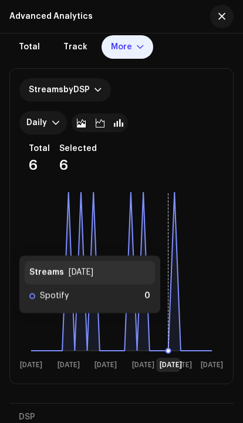
click at [170, 325] on icon at bounding box center [121, 271] width 181 height 159
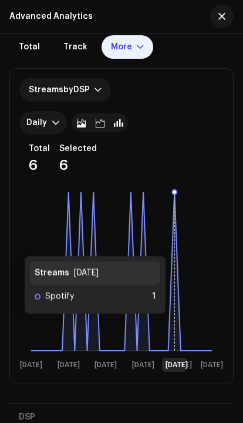
click at [178, 326] on icon at bounding box center [121, 271] width 181 height 159
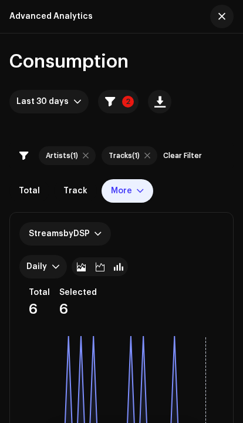
scroll to position [0, 0]
click at [117, 109] on button "2" at bounding box center [118, 101] width 41 height 23
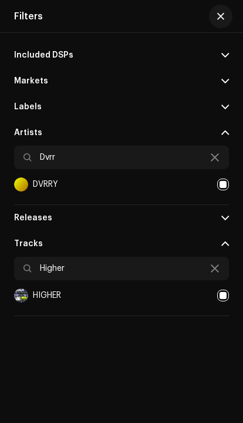
click at [222, 297] on div at bounding box center [223, 296] width 12 height 12
checkbox input "false"
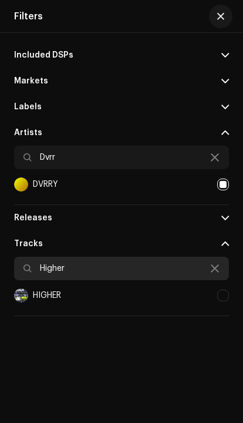
click at [222, 263] on input "Higher" at bounding box center [121, 268] width 215 height 23
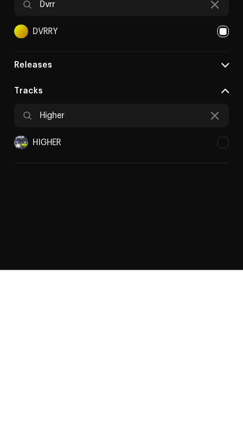
click at [216, 264] on icon at bounding box center [215, 268] width 8 height 9
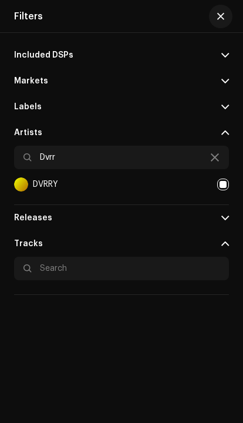
click at [166, 262] on input "text" at bounding box center [121, 268] width 215 height 23
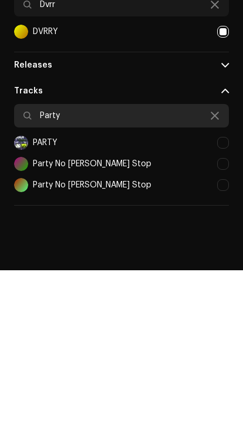
type input "Party"
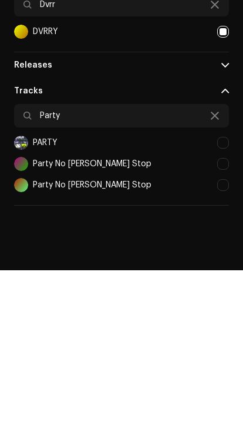
click at [218, 290] on div at bounding box center [223, 296] width 12 height 12
checkbox input "true"
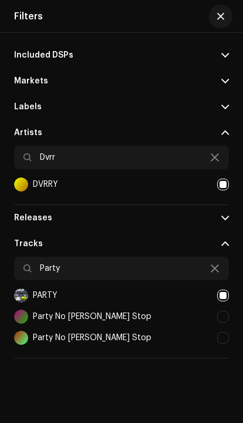
click at [221, 13] on span "button" at bounding box center [220, 16] width 7 height 9
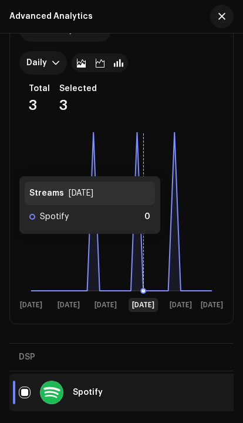
scroll to position [204, 0]
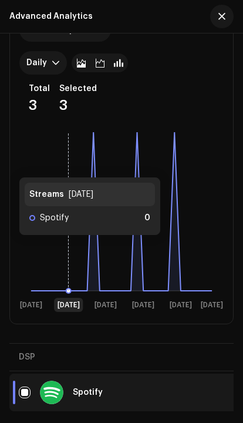
click at [102, 247] on rect at bounding box center [121, 220] width 204 height 188
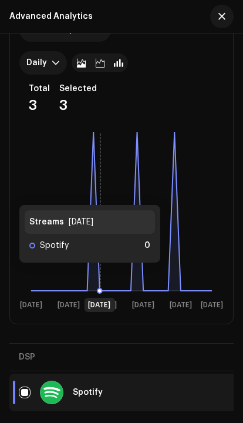
click at [100, 274] on icon at bounding box center [100, 211] width 0 height 159
click at [99, 274] on icon at bounding box center [121, 211] width 181 height 159
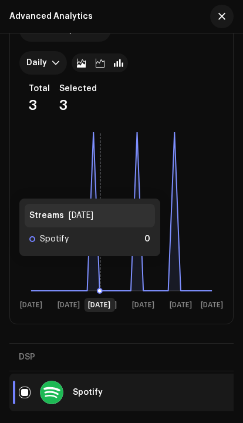
click at [97, 268] on icon at bounding box center [121, 211] width 181 height 159
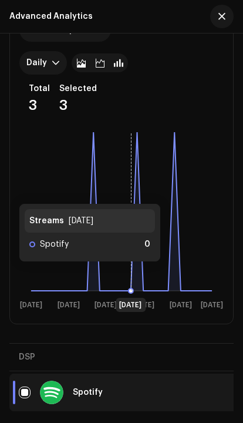
click at [134, 193] on rect at bounding box center [121, 220] width 204 height 188
click at [138, 174] on icon at bounding box center [121, 211] width 181 height 159
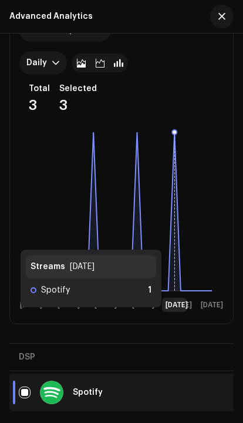
click at [173, 238] on icon at bounding box center [121, 211] width 181 height 159
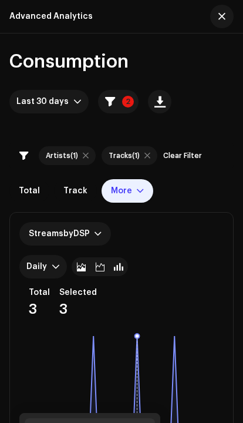
scroll to position [0, 0]
click at [122, 186] on div "More" at bounding box center [121, 190] width 21 height 9
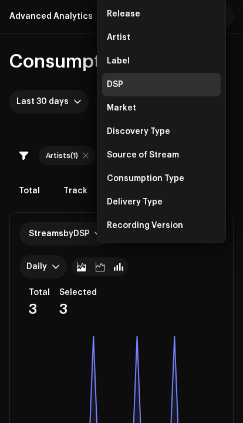
click at [145, 96] on div "Market" at bounding box center [161, 107] width 119 height 23
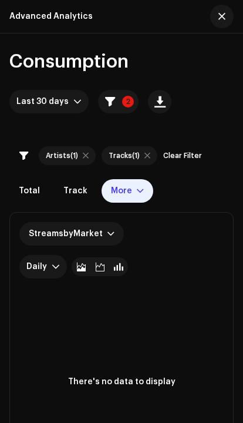
click at [112, 95] on button "2" at bounding box center [118, 101] width 41 height 23
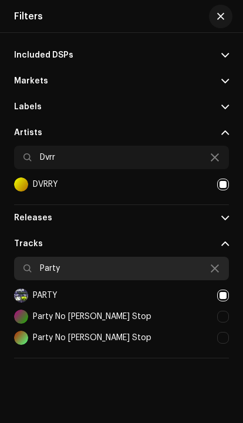
click at [220, 261] on input "Party" at bounding box center [121, 268] width 215 height 23
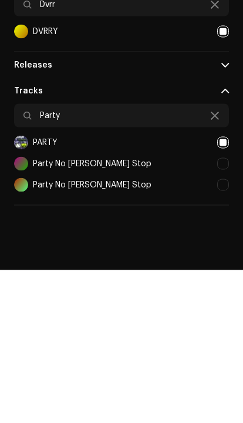
click at [213, 264] on icon at bounding box center [215, 268] width 8 height 9
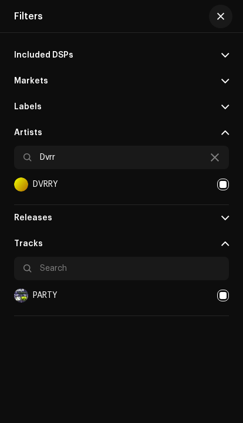
click at [223, 9] on button "button" at bounding box center [220, 16] width 23 height 23
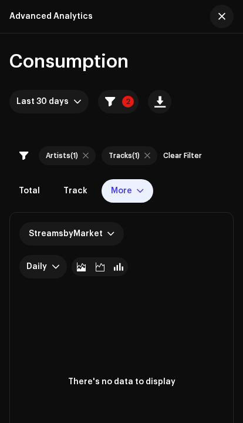
click at [119, 103] on button "2" at bounding box center [118, 101] width 41 height 23
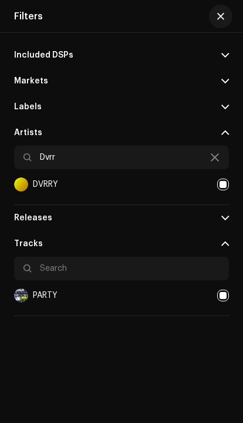
click at [227, 298] on div at bounding box center [223, 296] width 12 height 12
checkbox input "false"
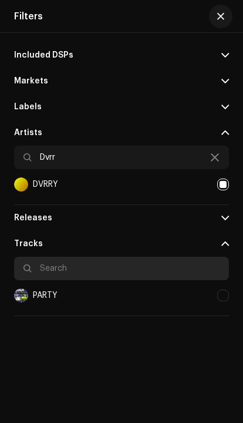
click at [193, 271] on input "text" at bounding box center [121, 268] width 215 height 23
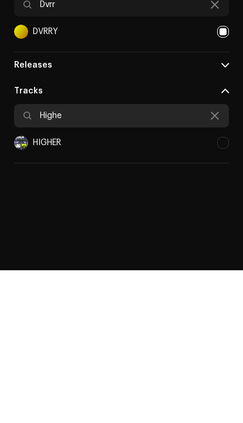
type input "Highe"
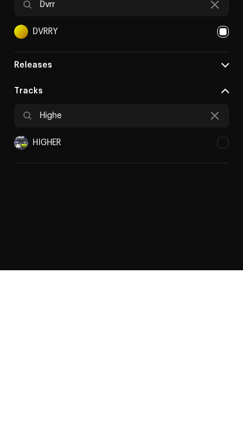
click at [227, 290] on div at bounding box center [223, 296] width 12 height 12
checkbox input "true"
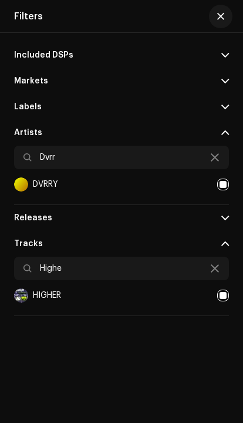
click at [221, 10] on button "button" at bounding box center [220, 16] width 23 height 23
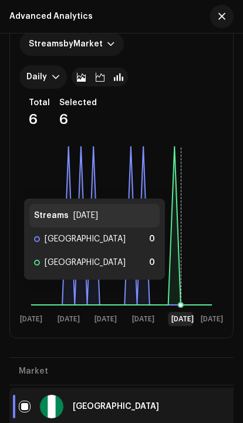
scroll to position [189, 0]
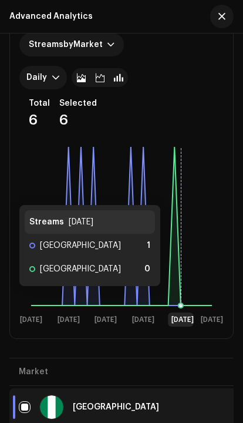
click at [78, 298] on icon at bounding box center [121, 226] width 181 height 159
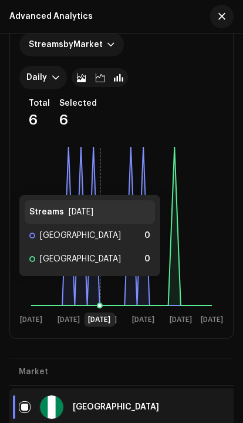
click at [99, 288] on icon at bounding box center [121, 226] width 181 height 159
click at [100, 288] on icon at bounding box center [100, 226] width 0 height 159
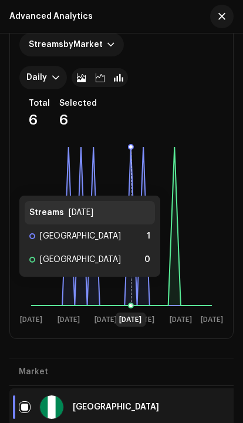
click at [128, 289] on icon at bounding box center [121, 226] width 181 height 159
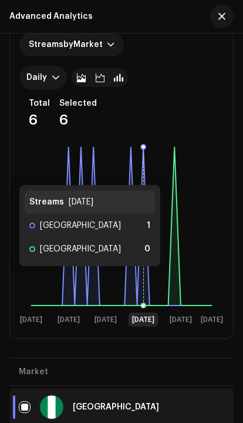
click at [146, 278] on icon at bounding box center [121, 226] width 181 height 159
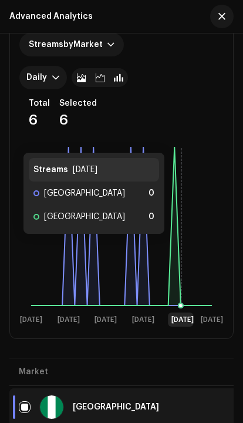
click at [181, 246] on rect at bounding box center [121, 235] width 204 height 188
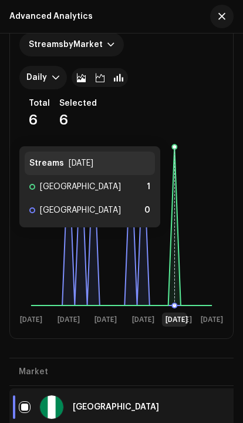
click at [175, 239] on icon at bounding box center [121, 226] width 181 height 159
